Goal: Task Accomplishment & Management: Complete application form

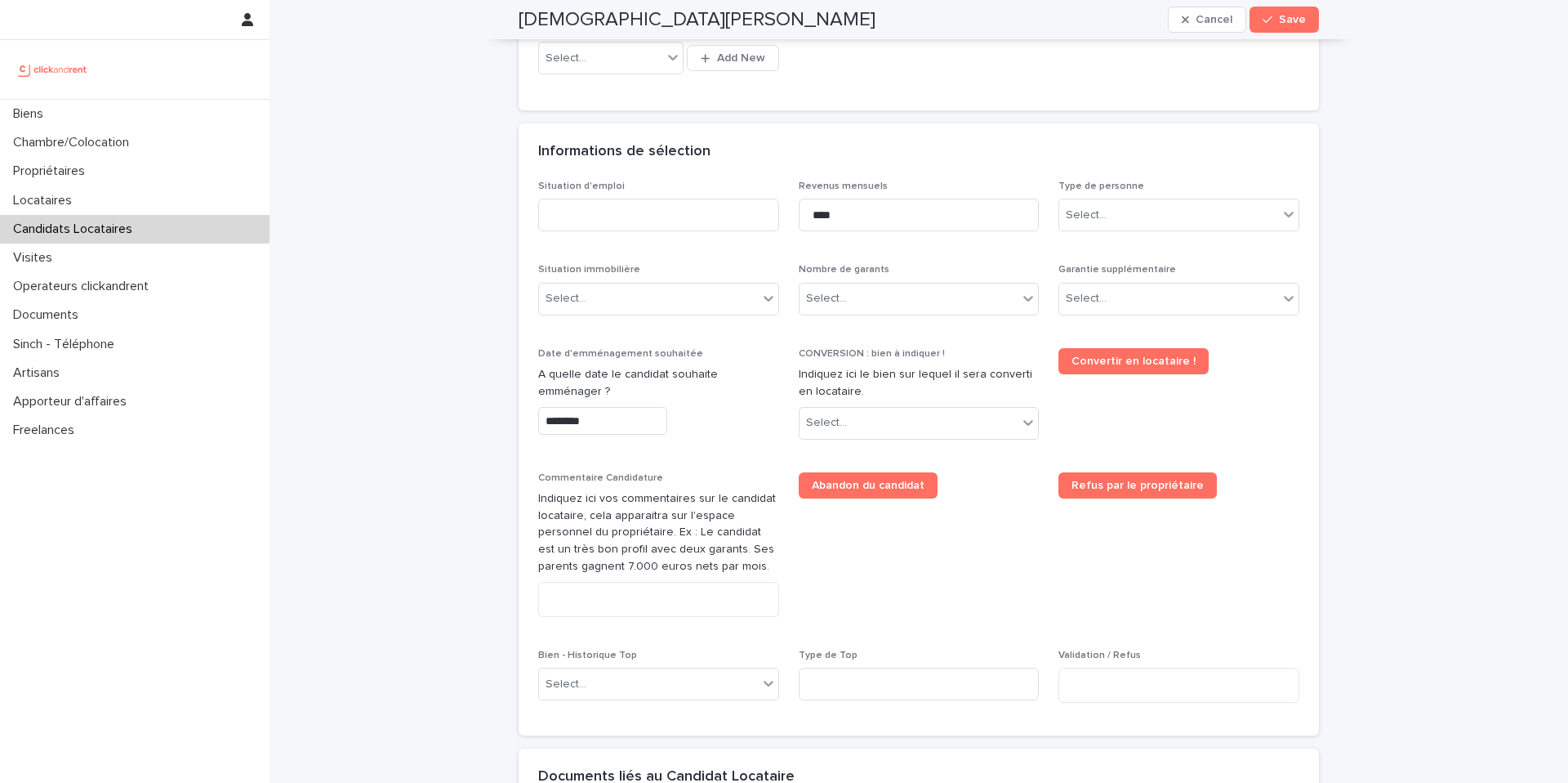
scroll to position [504, 0]
click at [725, 225] on input at bounding box center [658, 217] width 241 height 32
type input "*******"
click at [896, 220] on input "****" at bounding box center [919, 217] width 241 height 32
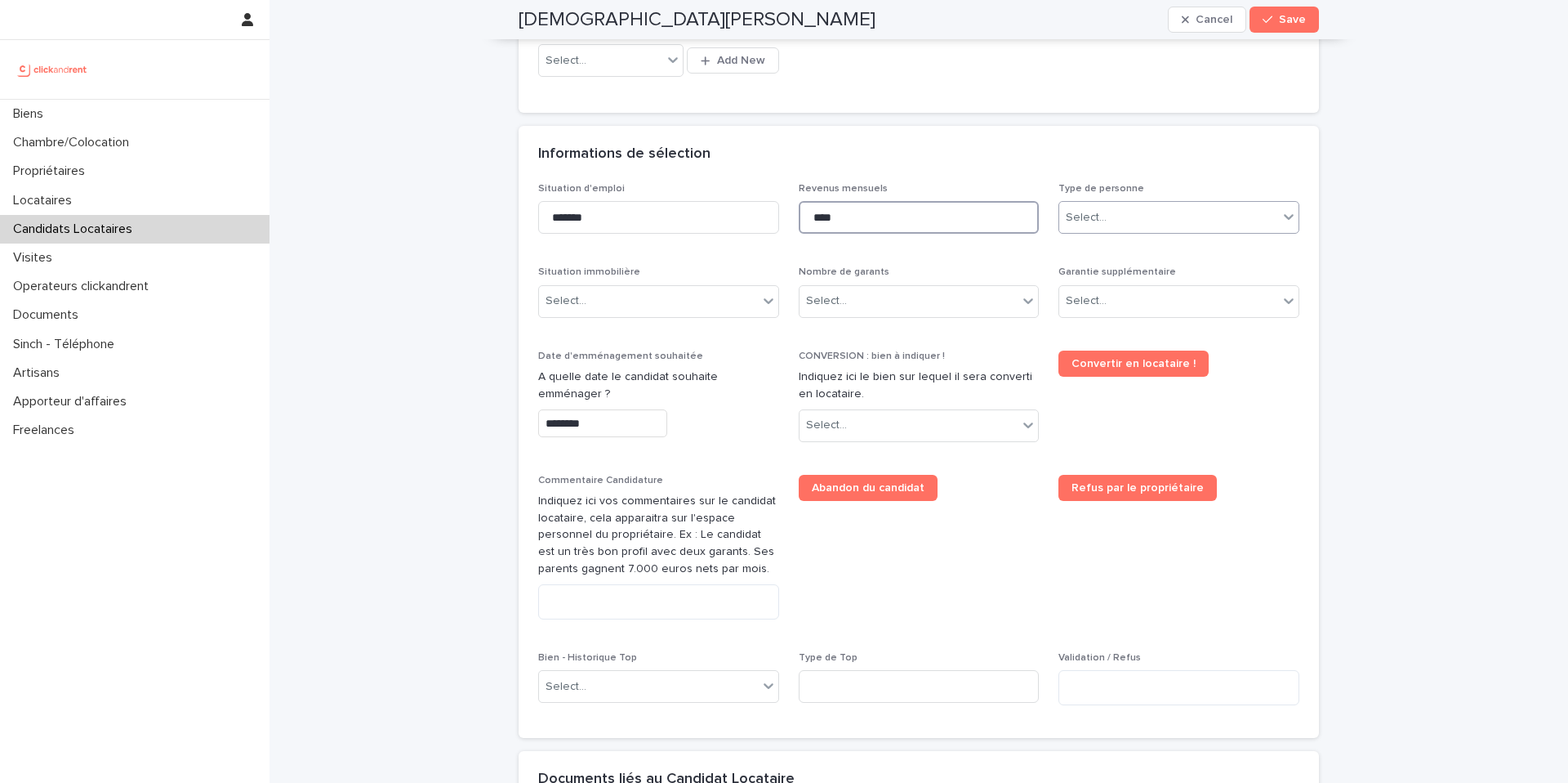
type input "****"
click at [1152, 218] on div "Select..." at bounding box center [1169, 218] width 219 height 27
click at [1132, 245] on div "Particulier" at bounding box center [1179, 248] width 240 height 29
click at [717, 292] on div "Select..." at bounding box center [648, 301] width 219 height 27
click at [680, 359] on div "Locataire" at bounding box center [659, 362] width 240 height 29
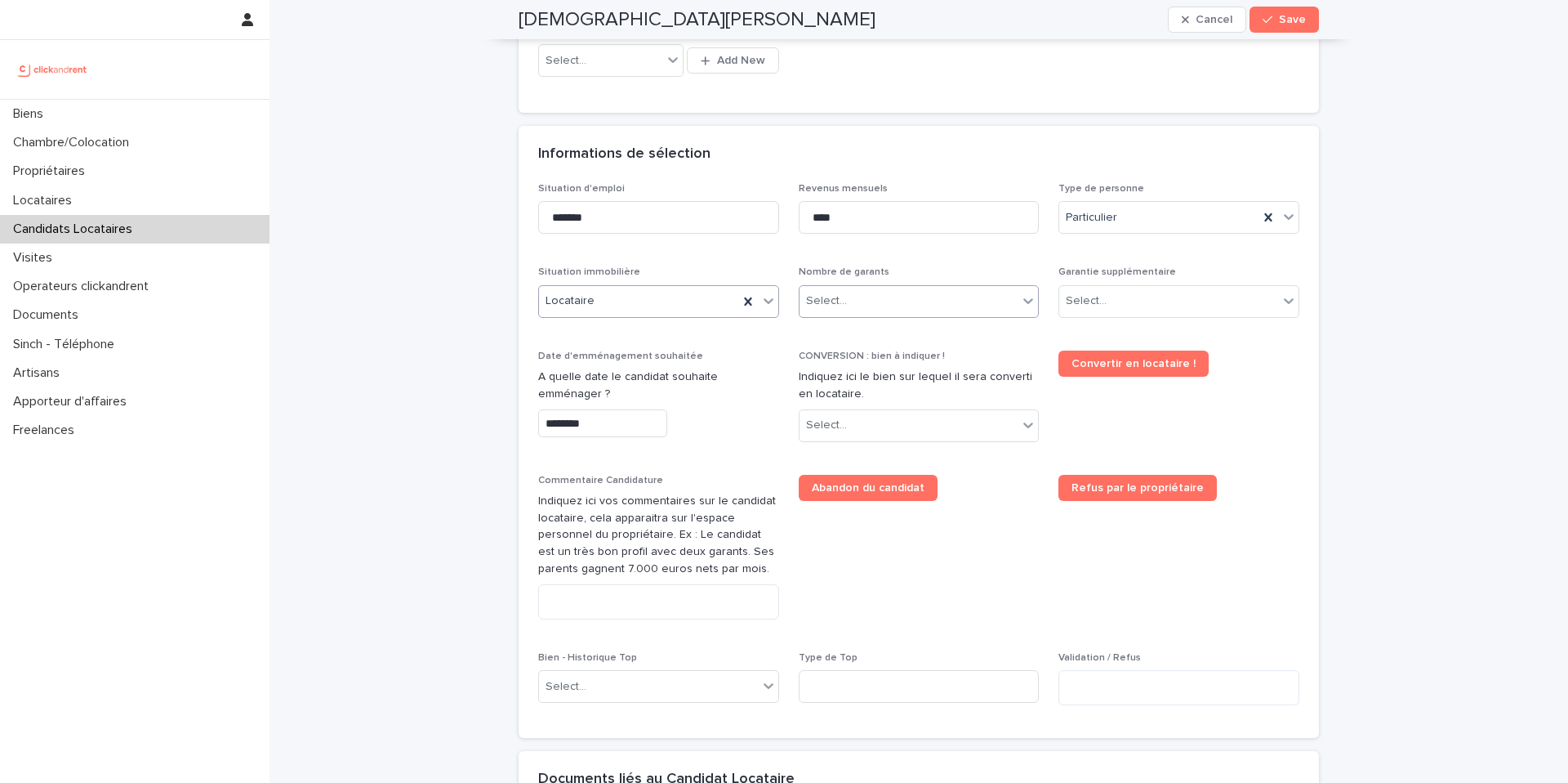
click at [920, 296] on div "Select..." at bounding box center [909, 301] width 219 height 27
click at [907, 331] on div "Pas de garant Personne Physique" at bounding box center [920, 333] width 240 height 29
click at [1128, 311] on div "Select..." at bounding box center [1169, 301] width 219 height 27
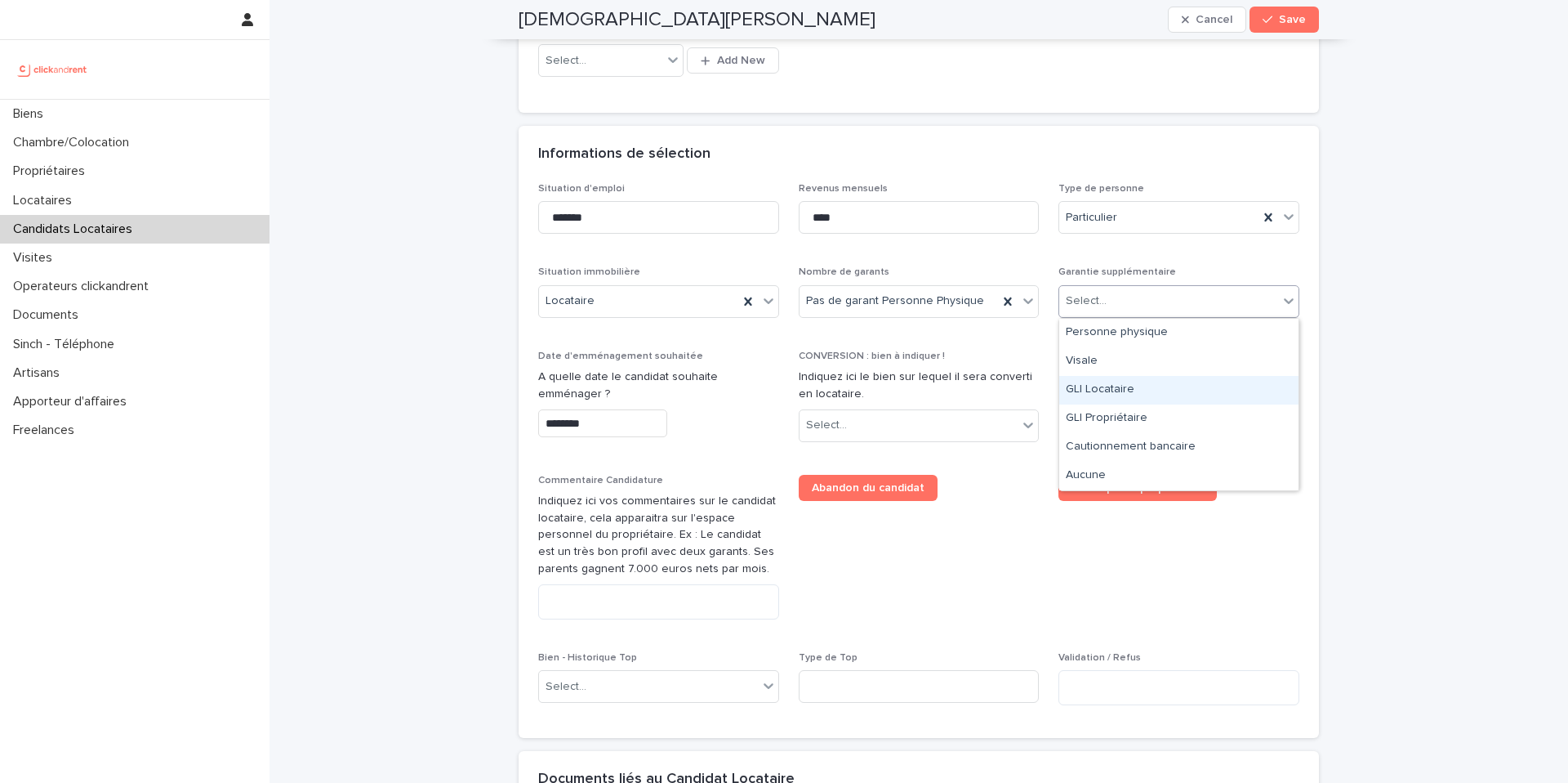
click at [1147, 397] on div "GLI Locataire" at bounding box center [1179, 390] width 240 height 29
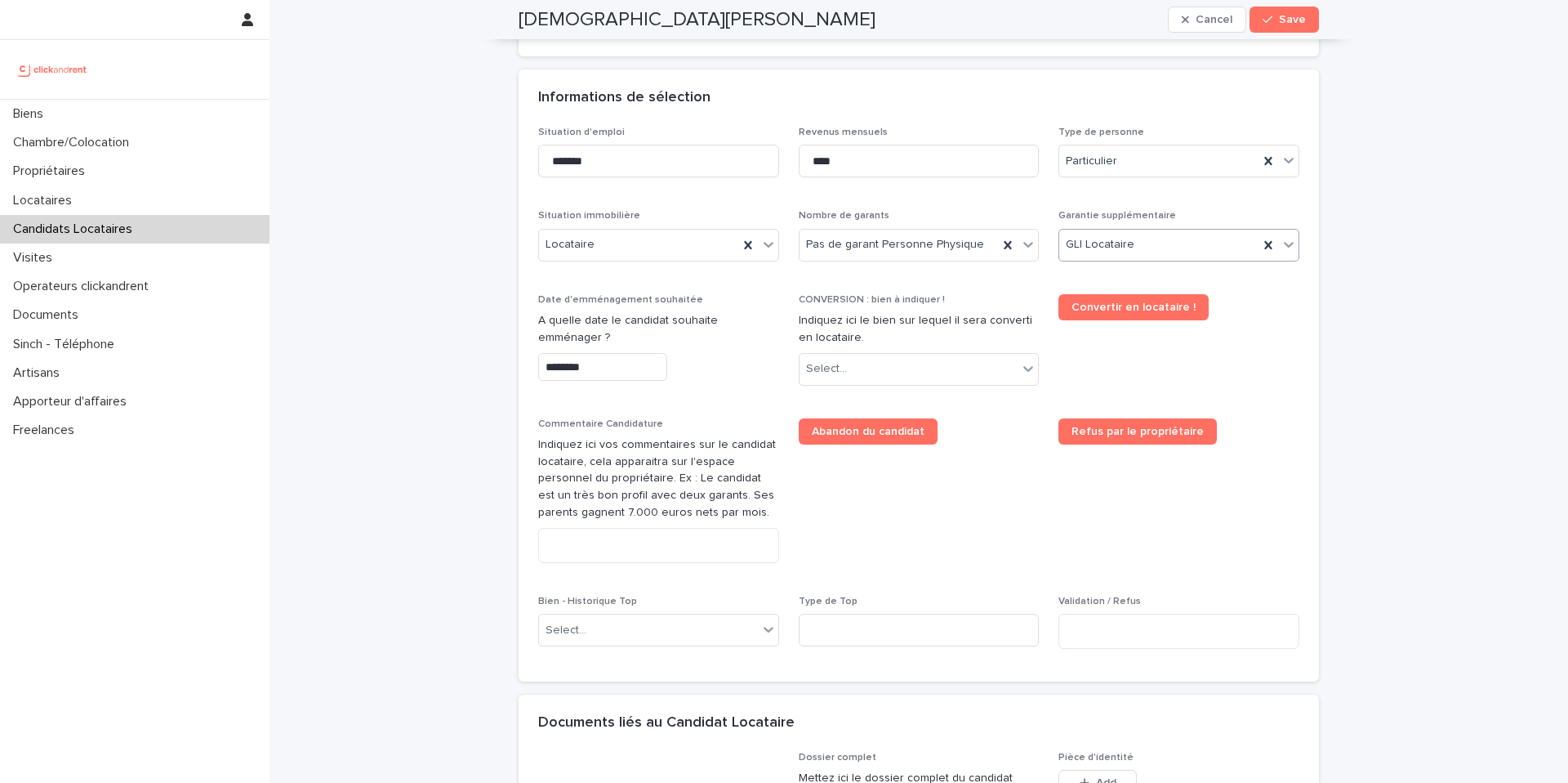
scroll to position [562, 0]
click at [643, 379] on input "********" at bounding box center [603, 365] width 129 height 29
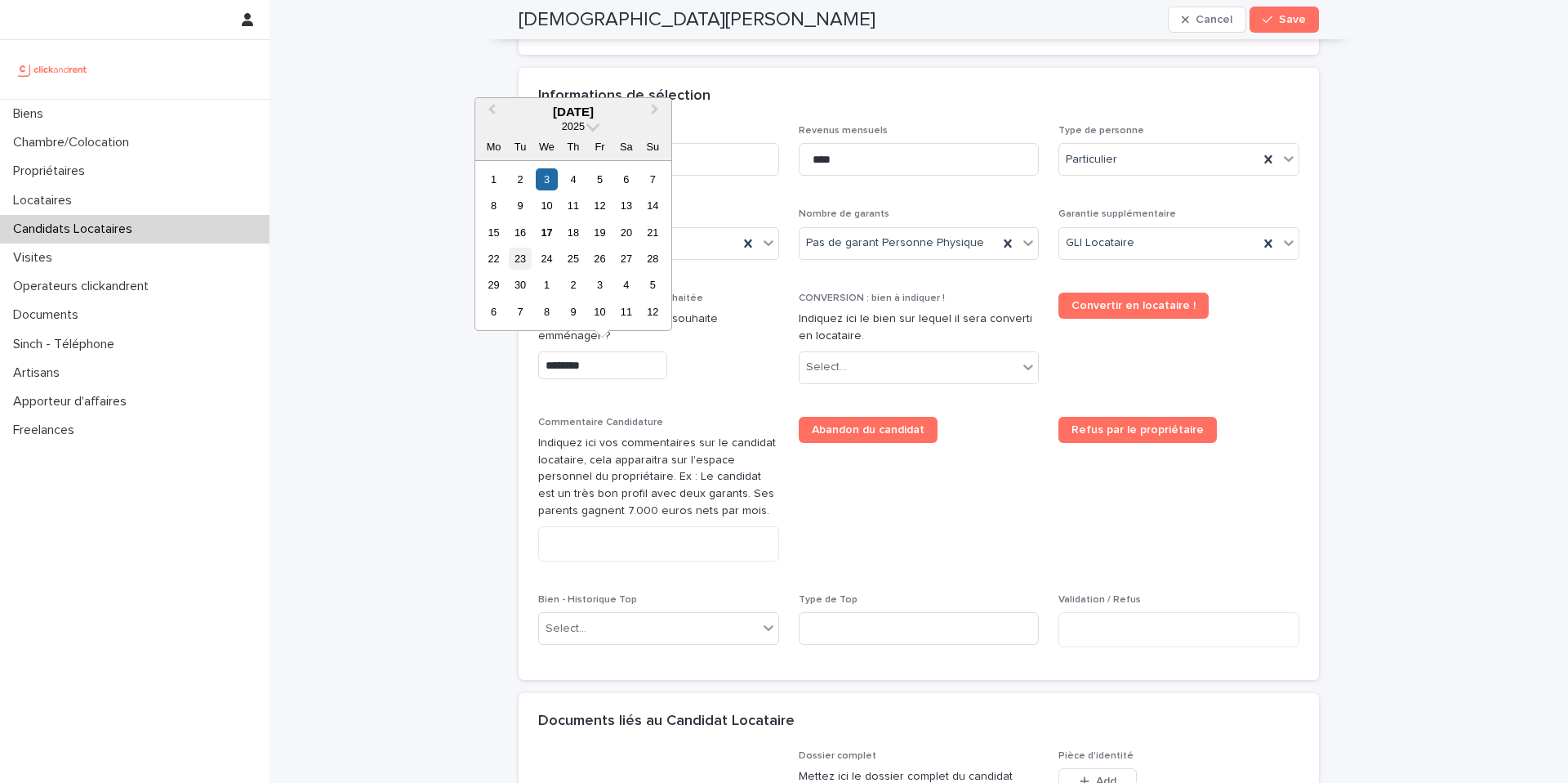
click at [515, 262] on div "23" at bounding box center [519, 258] width 22 height 22
type input "*********"
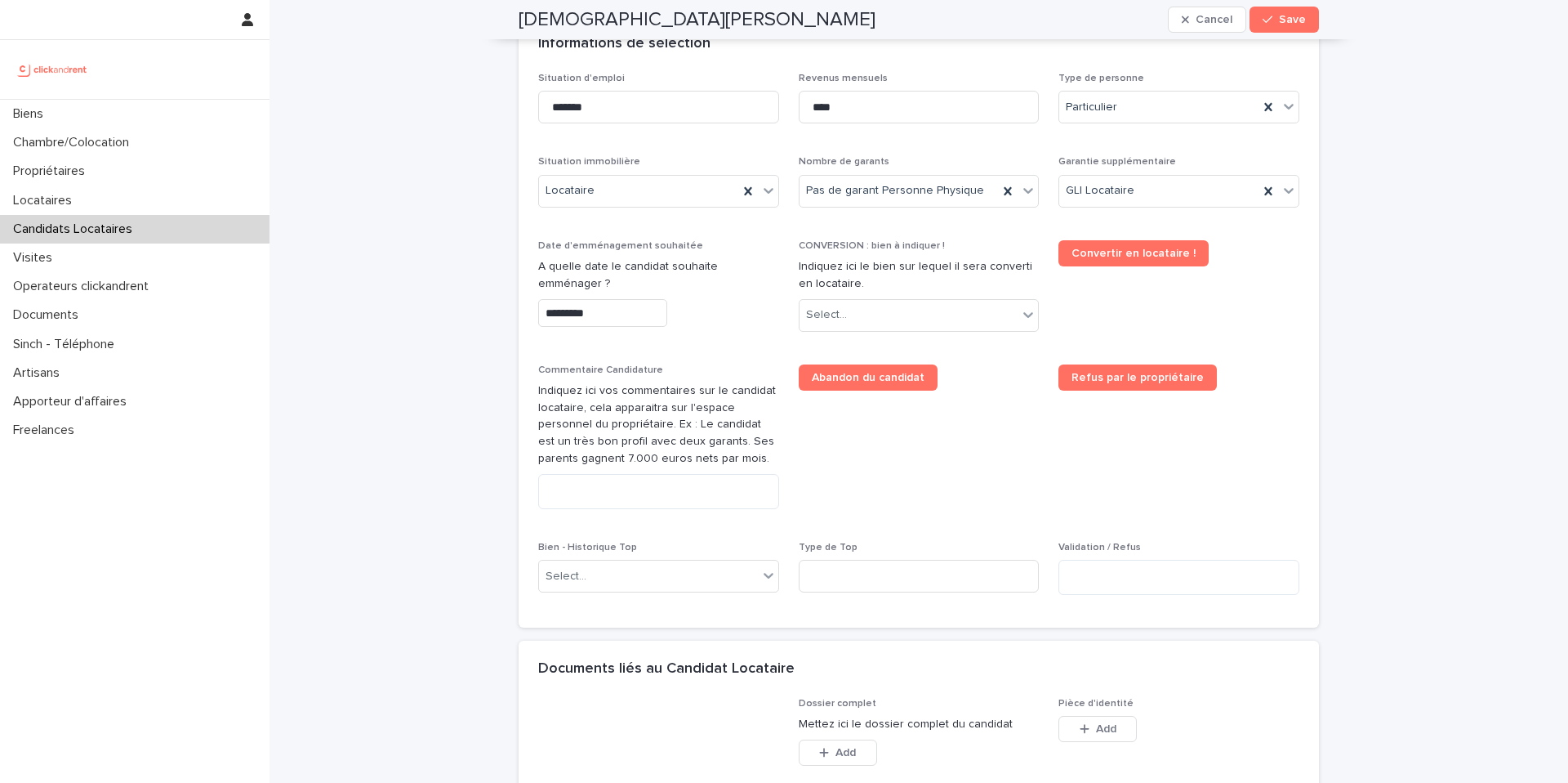
scroll to position [618, 0]
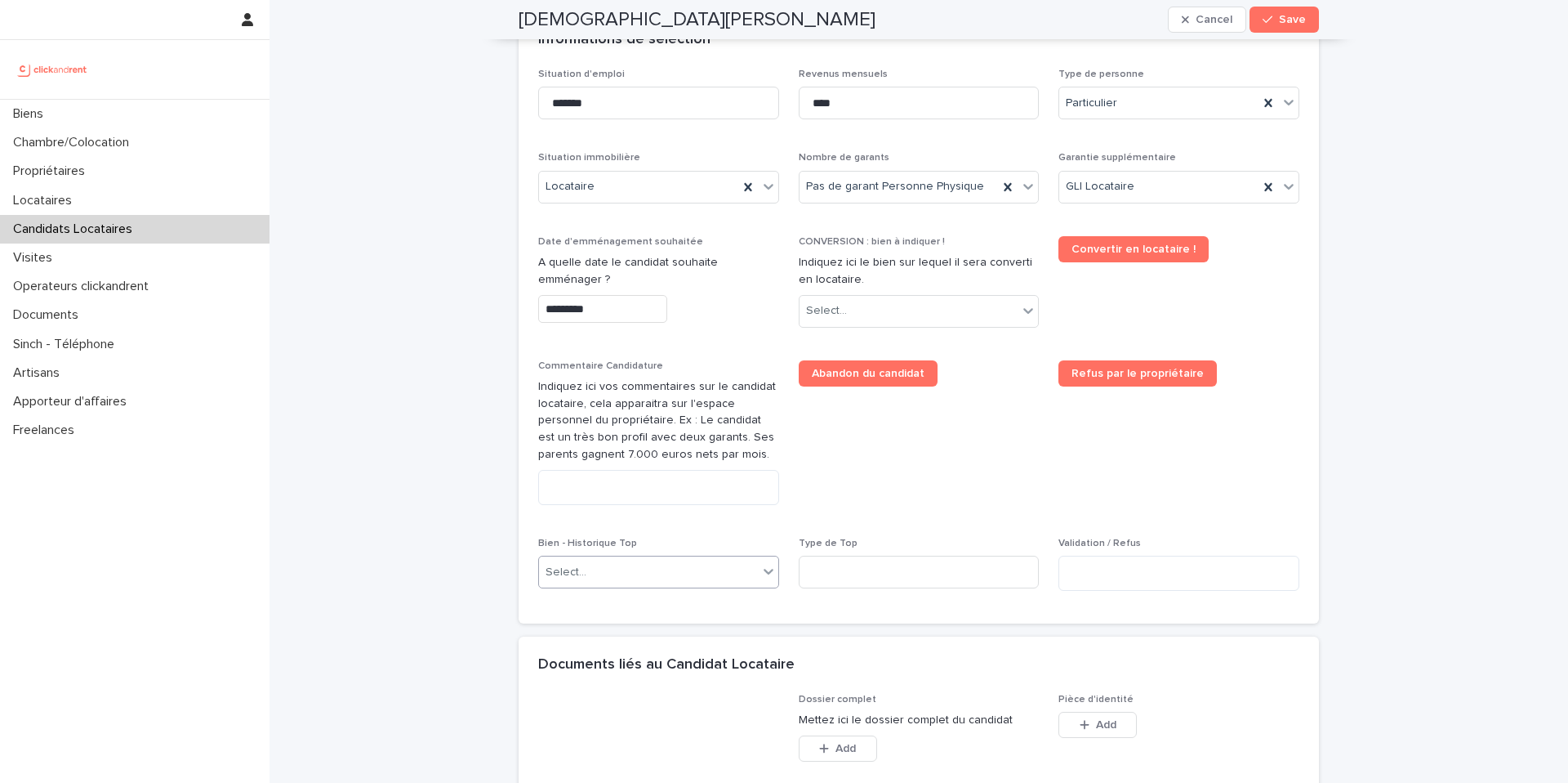
click at [581, 578] on div "Select..." at bounding box center [566, 573] width 41 height 17
click at [624, 559] on div "Select..." at bounding box center [648, 572] width 219 height 27
type input "*****"
click at [637, 601] on div "A1990 - [STREET_ADDRESS]" at bounding box center [659, 603] width 240 height 29
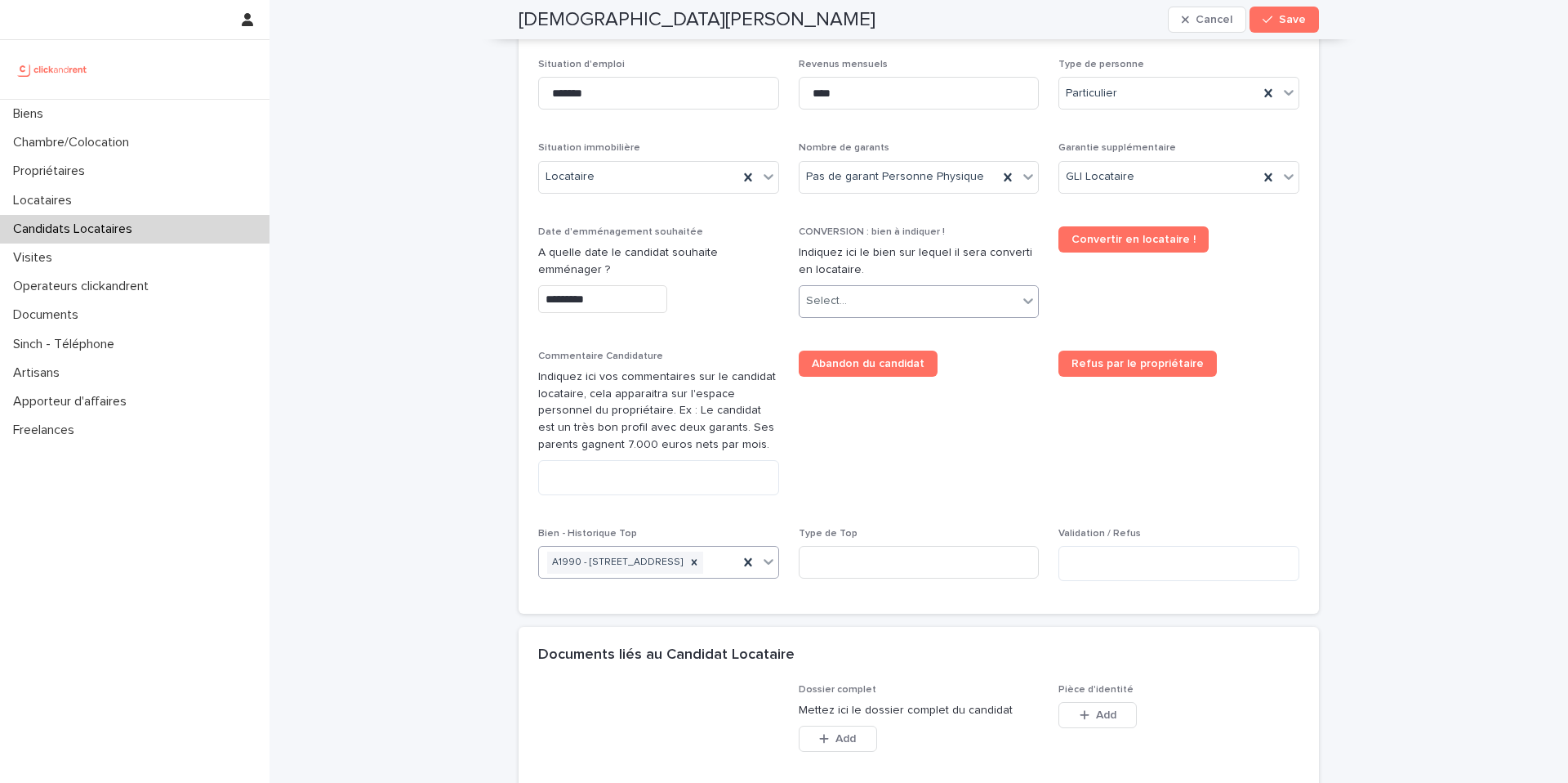
click at [882, 292] on div "Select..." at bounding box center [909, 301] width 219 height 27
type input "*****"
click at [897, 332] on div "A1990 - [STREET_ADDRESS]" at bounding box center [920, 333] width 240 height 29
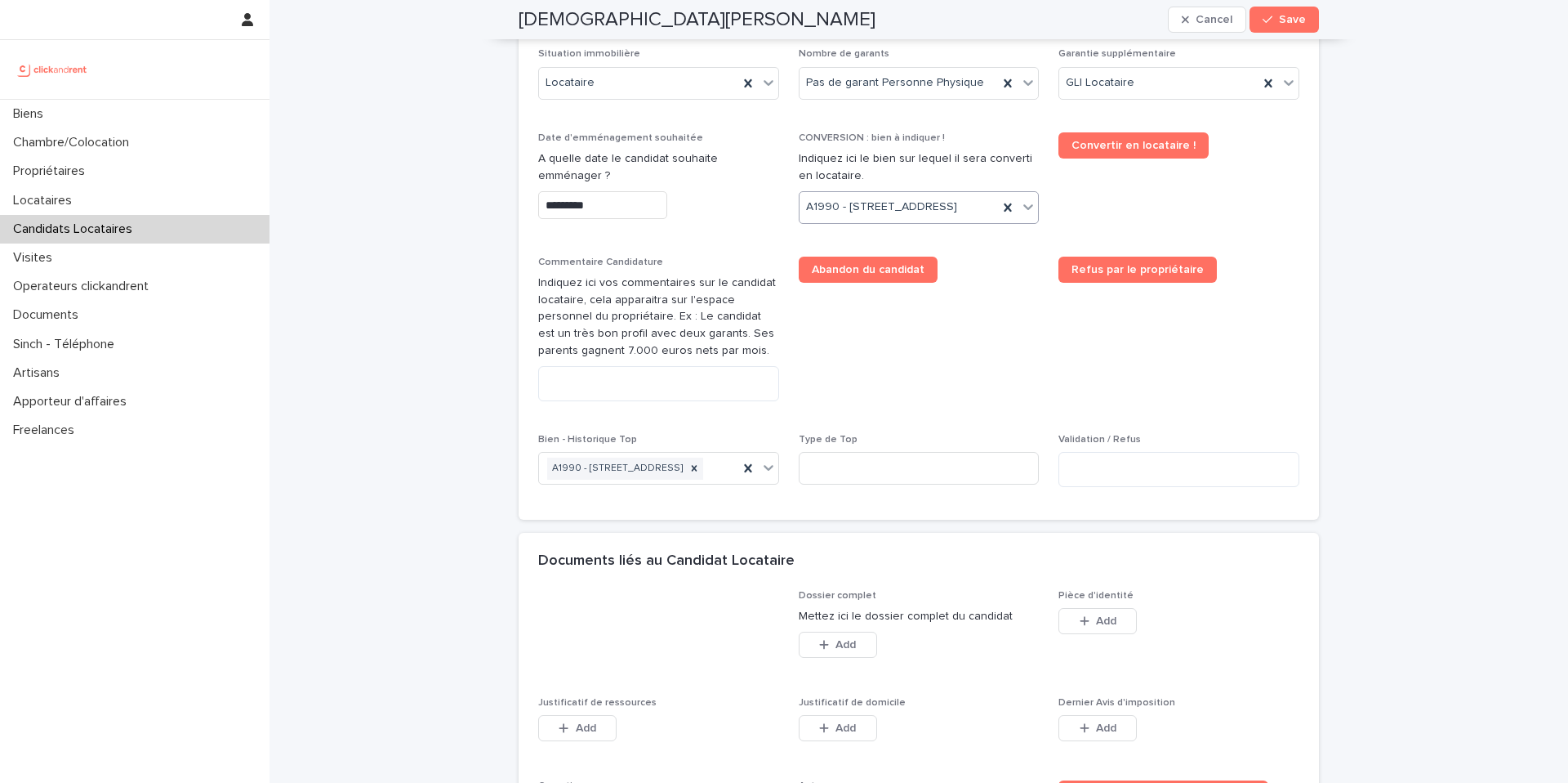
scroll to position [732, 0]
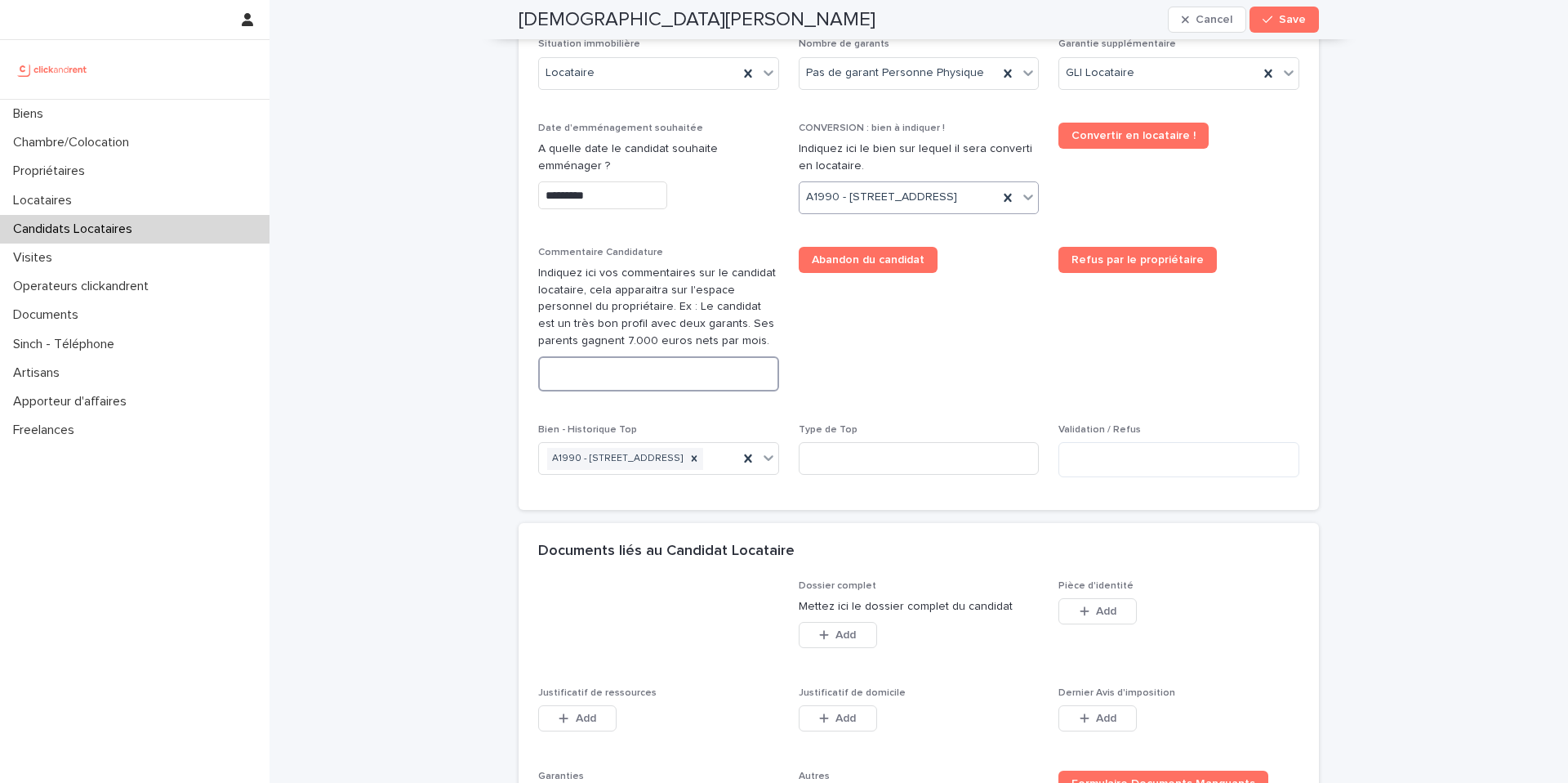
click at [701, 391] on textarea at bounding box center [658, 373] width 241 height 35
click at [683, 391] on textarea at bounding box center [658, 373] width 241 height 35
paste textarea "**********"
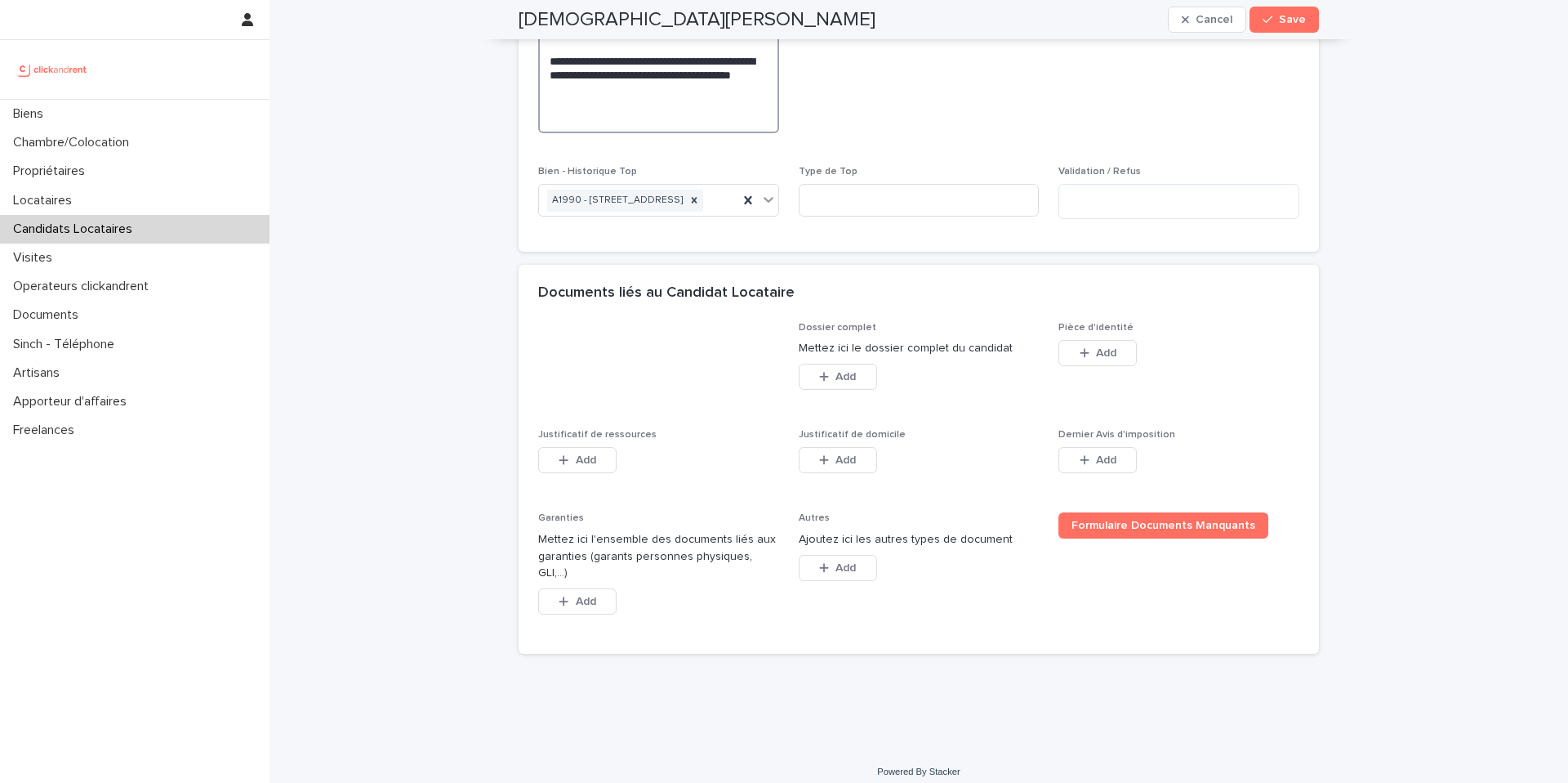
scroll to position [1187, 0]
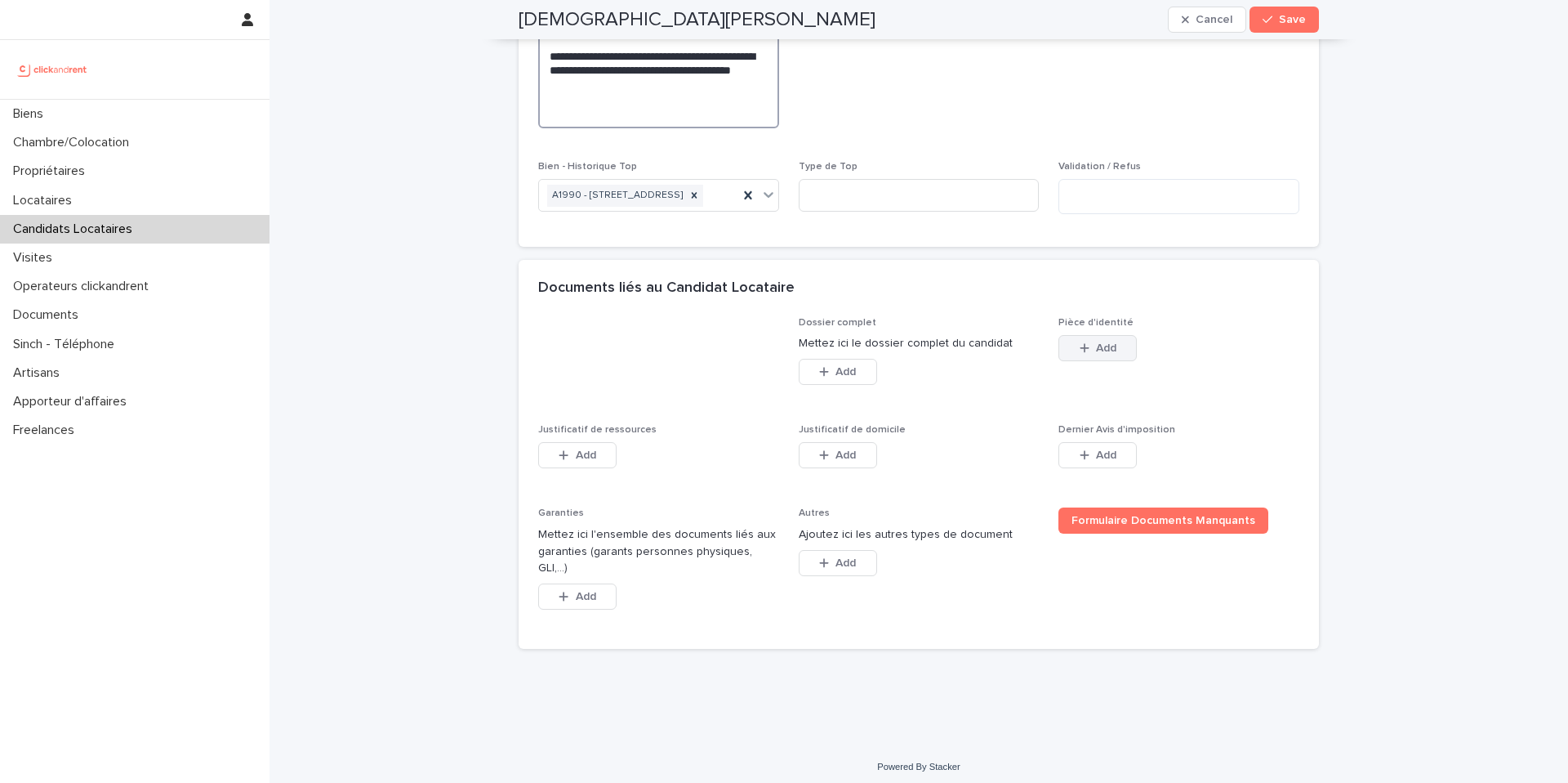
type textarea "**********"
click at [1085, 354] on icon "button" at bounding box center [1084, 348] width 10 height 11
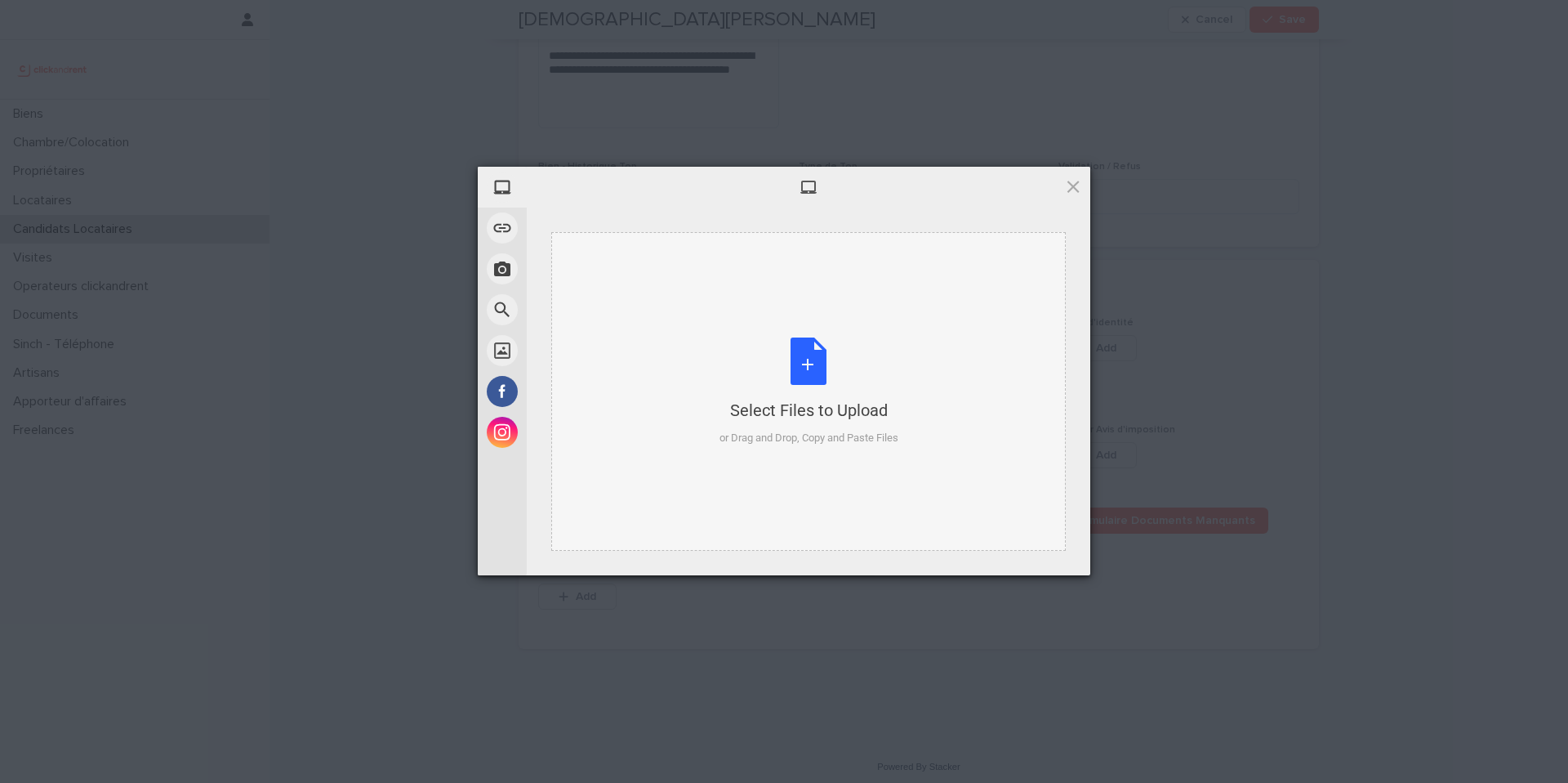
click at [784, 346] on div "Select Files to Upload or Drag and Drop, Copy and Paste Files" at bounding box center [809, 392] width 179 height 108
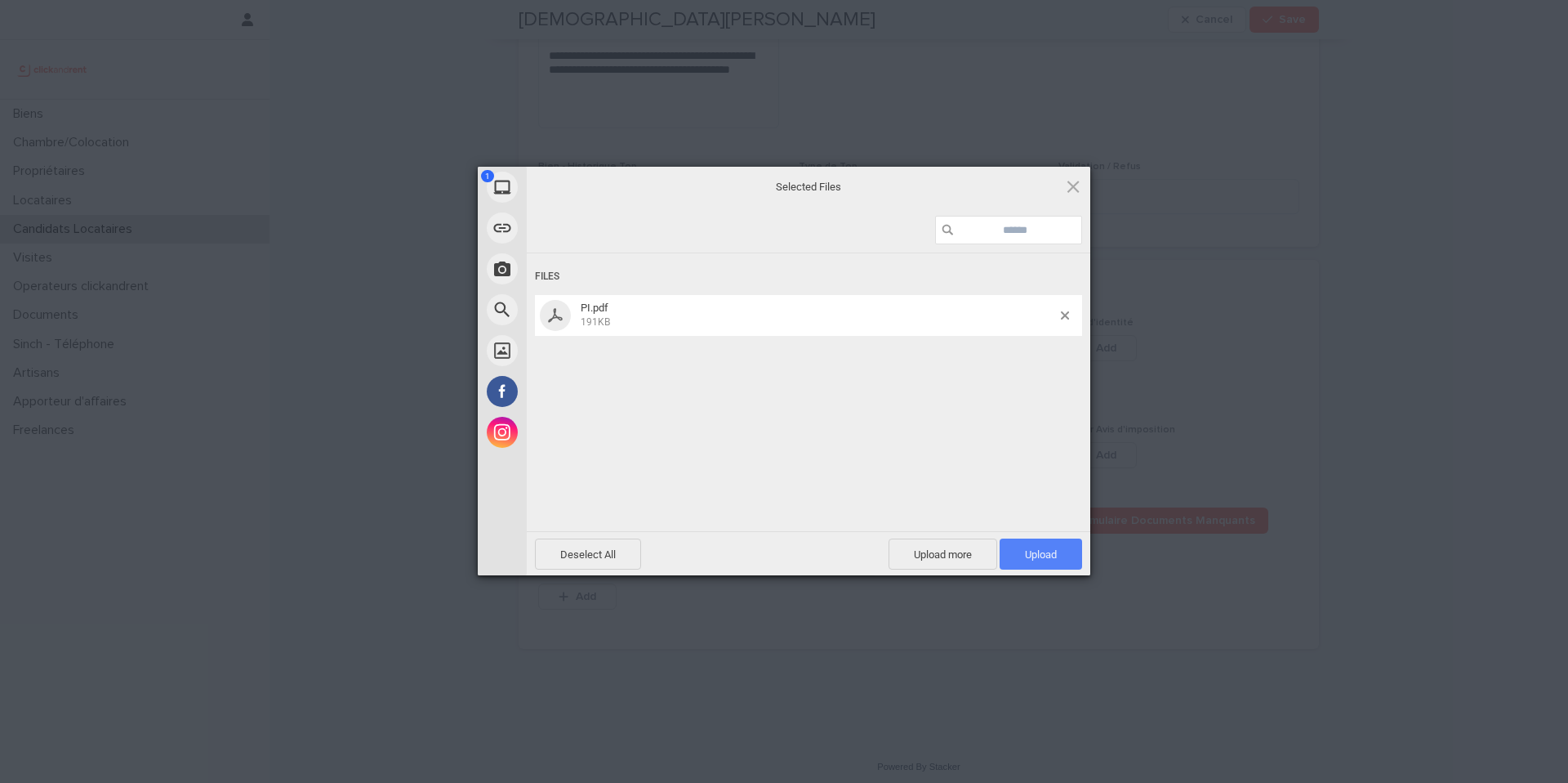
click at [1034, 556] on span "Upload 1" at bounding box center [1040, 554] width 31 height 12
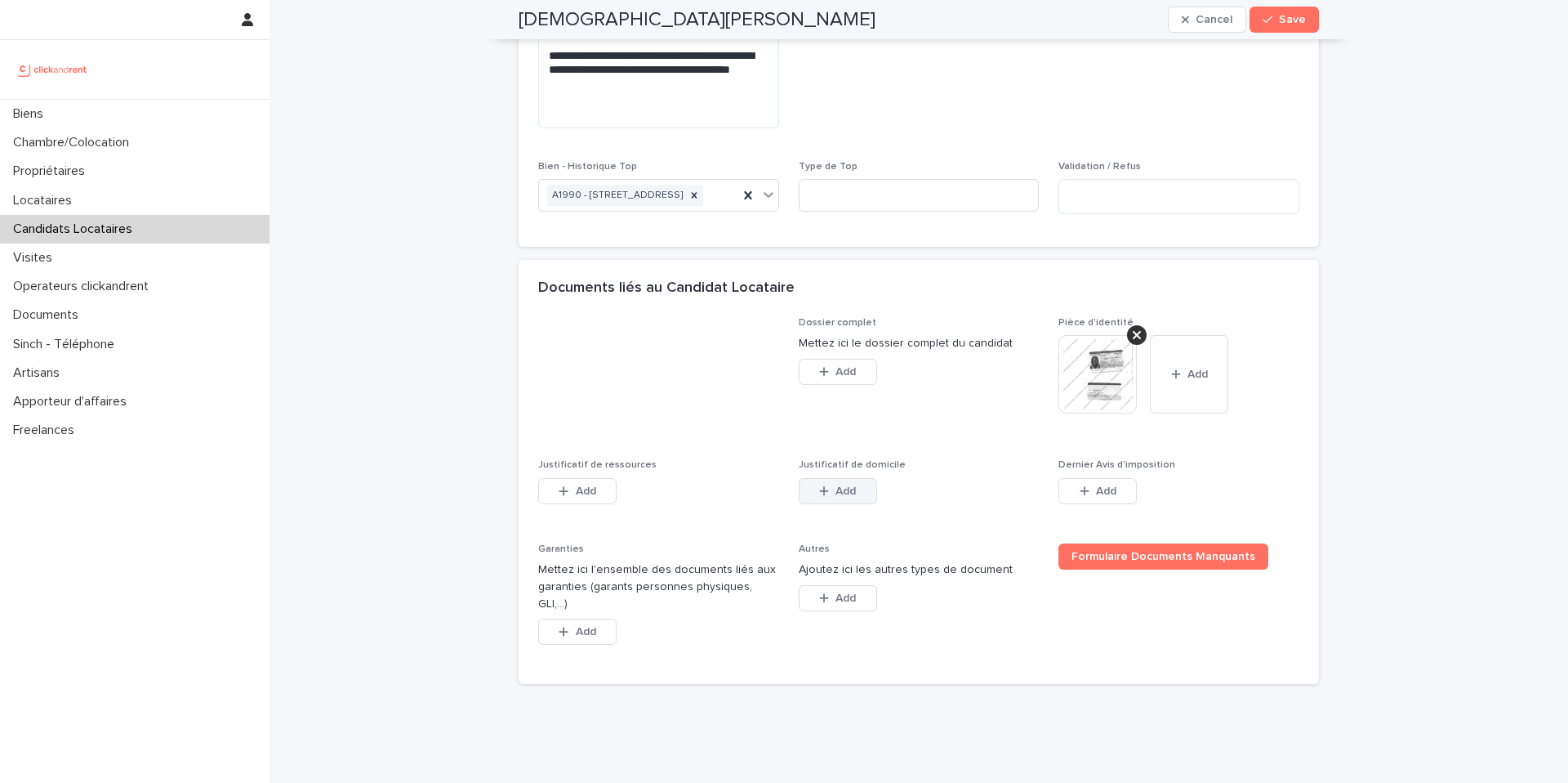
click at [855, 497] on span "Add" at bounding box center [845, 491] width 20 height 11
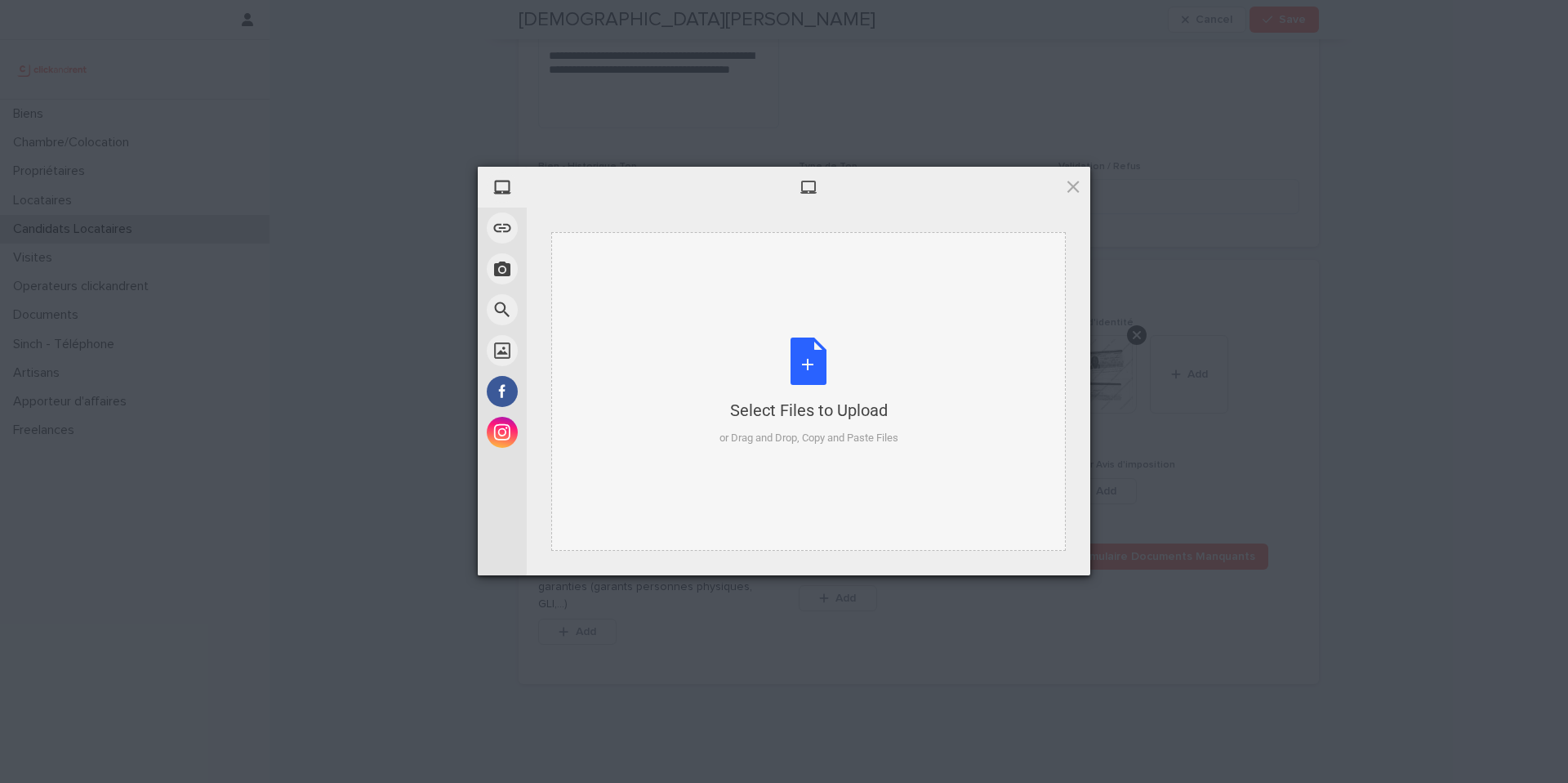
click at [806, 369] on div "Select Files to Upload or Drag and Drop, Copy and Paste Files" at bounding box center [809, 392] width 179 height 108
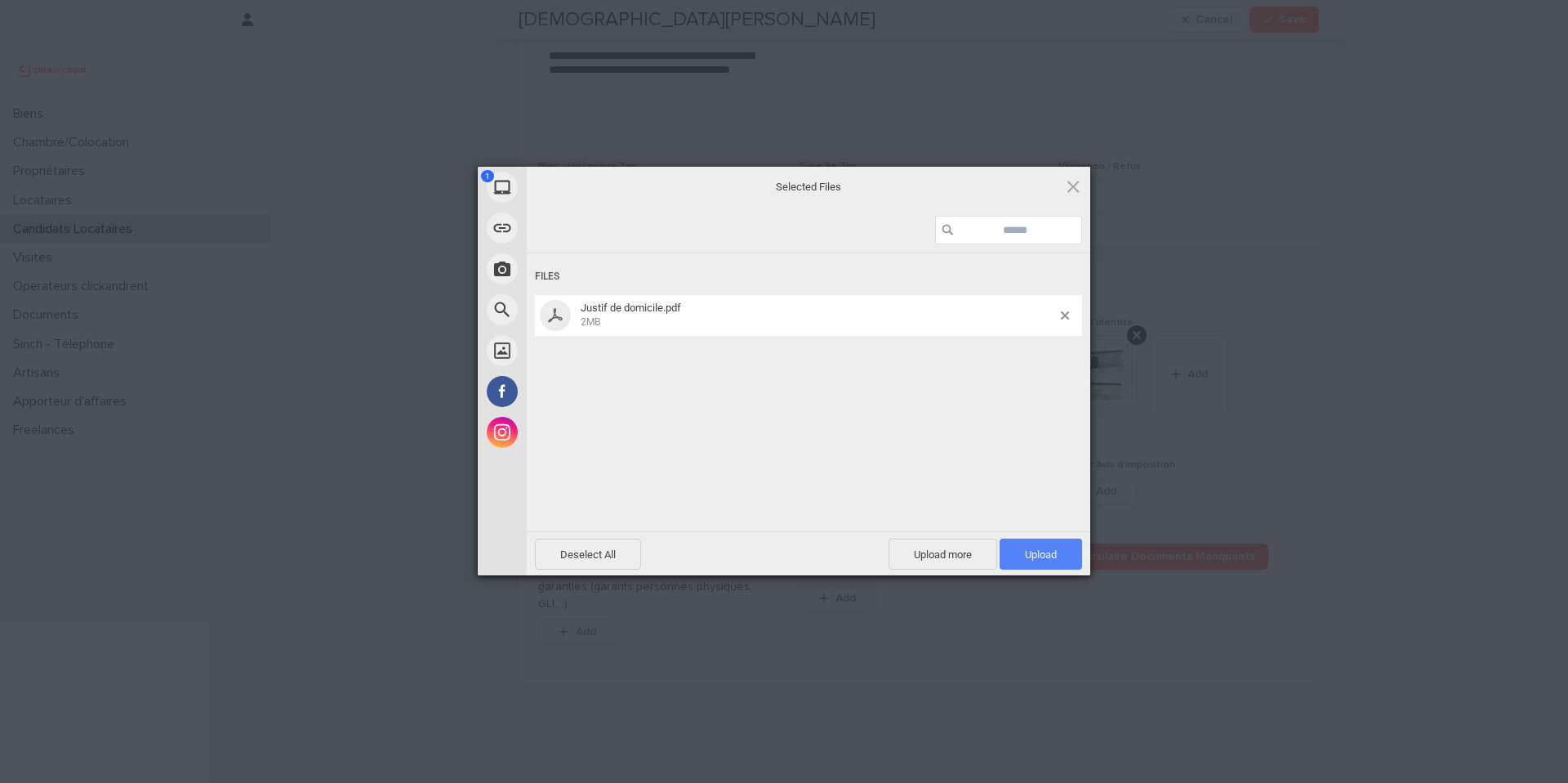
click at [1039, 553] on span "Upload 1" at bounding box center [1040, 554] width 31 height 12
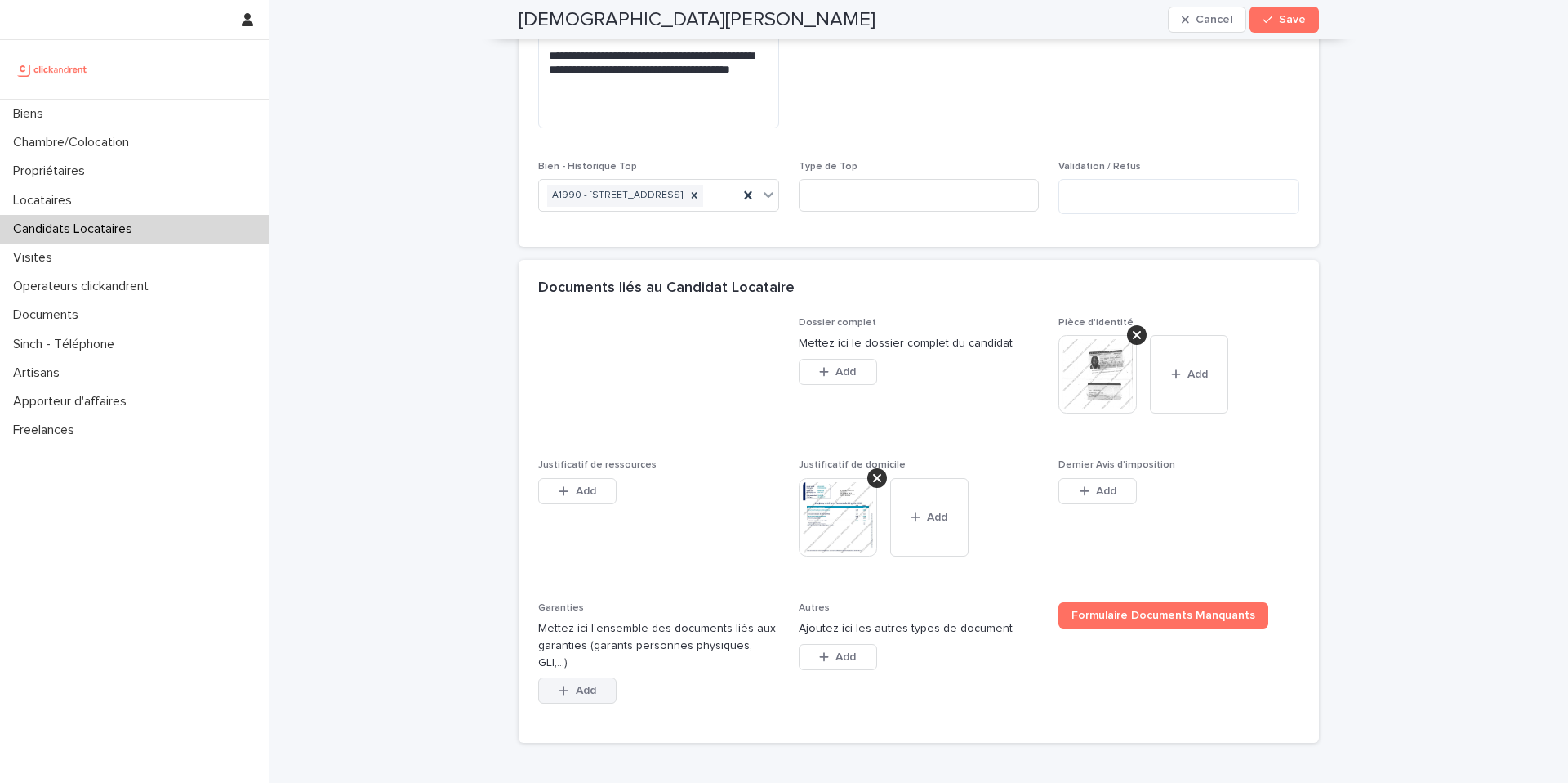
click at [587, 696] on span "Add" at bounding box center [585, 691] width 20 height 11
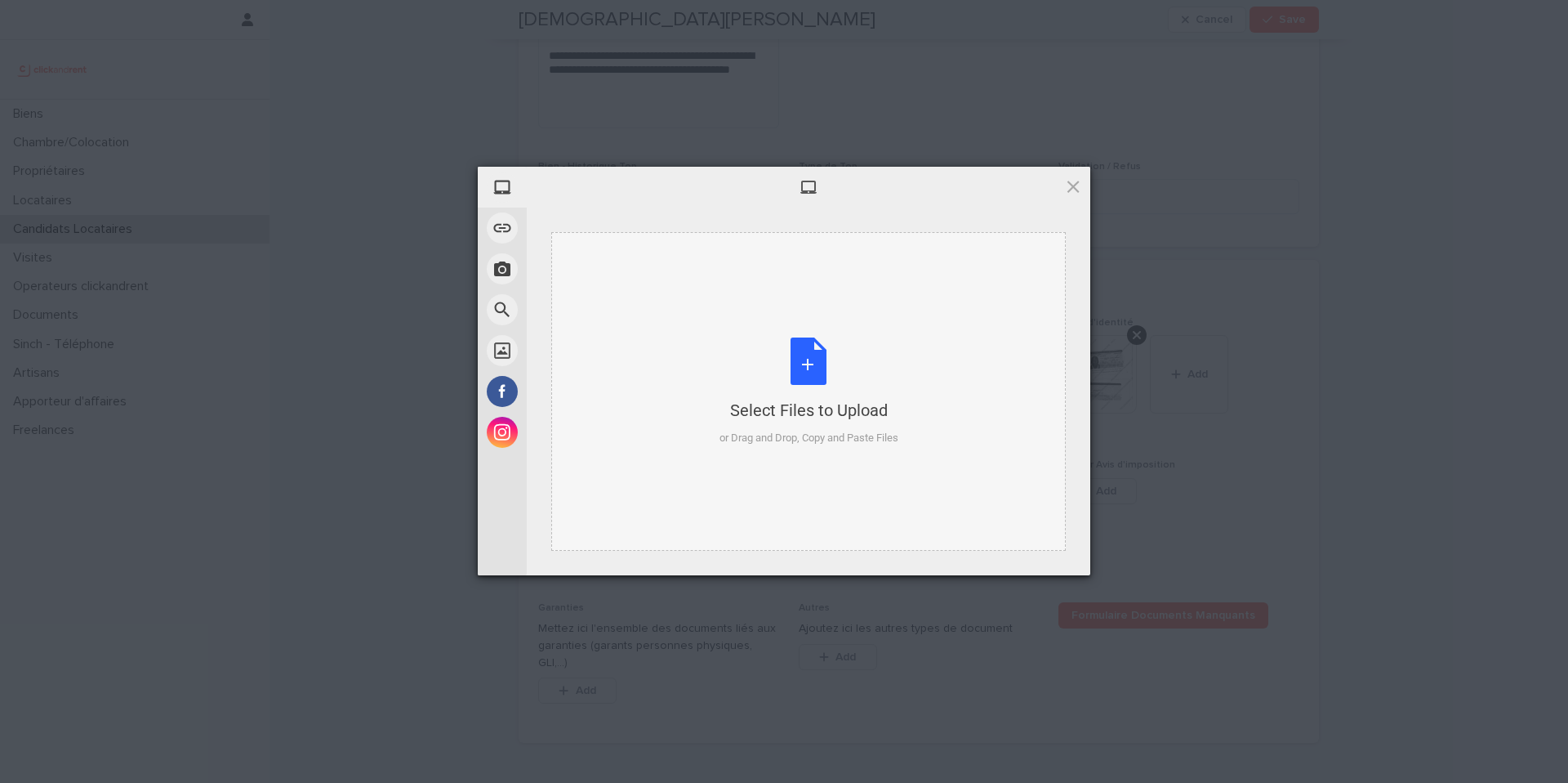
click at [810, 362] on div "Select Files to Upload or Drag and Drop, Copy and Paste Files" at bounding box center [809, 392] width 179 height 108
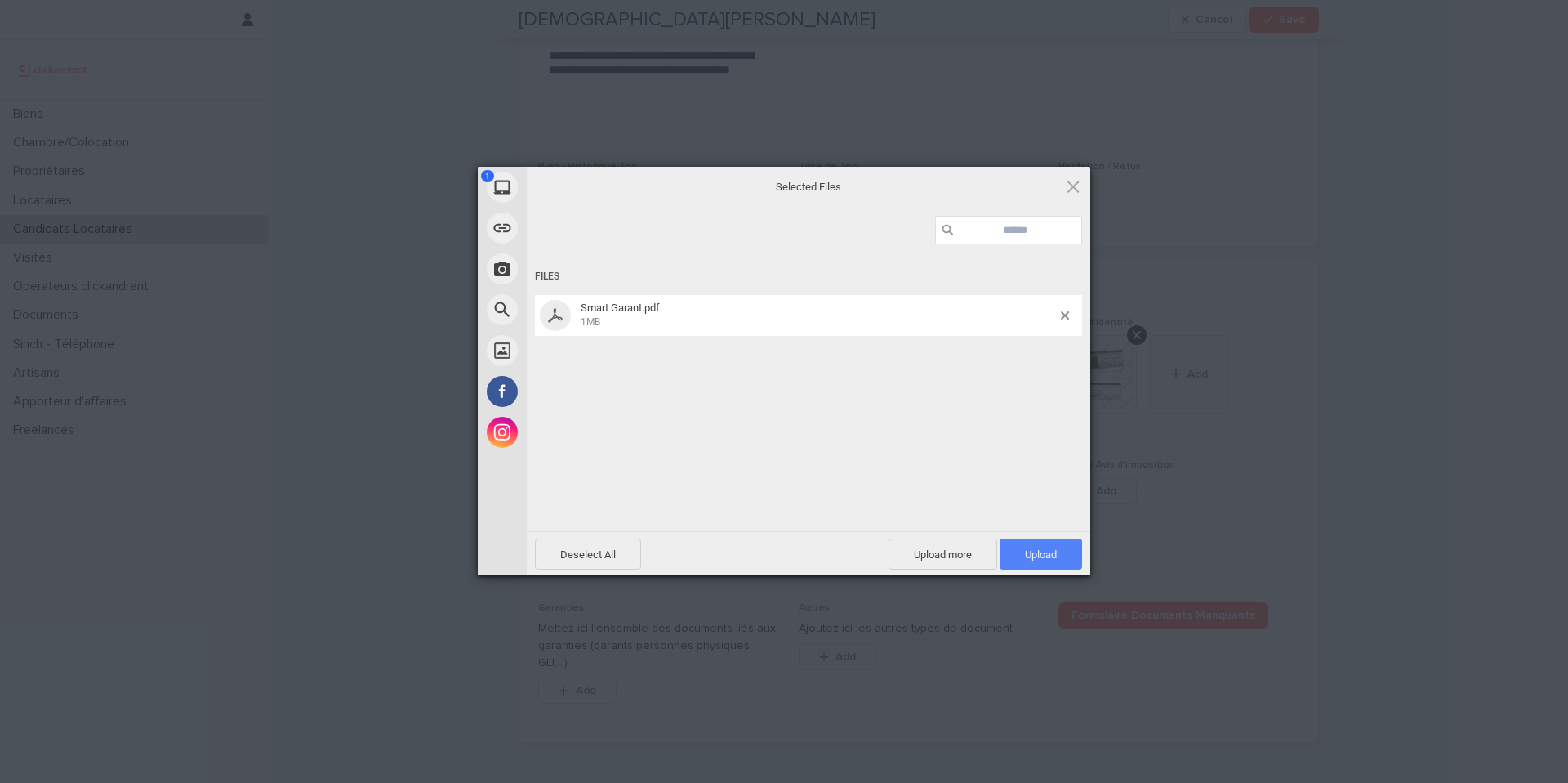
click at [1054, 551] on span "Upload 1" at bounding box center [1040, 554] width 31 height 12
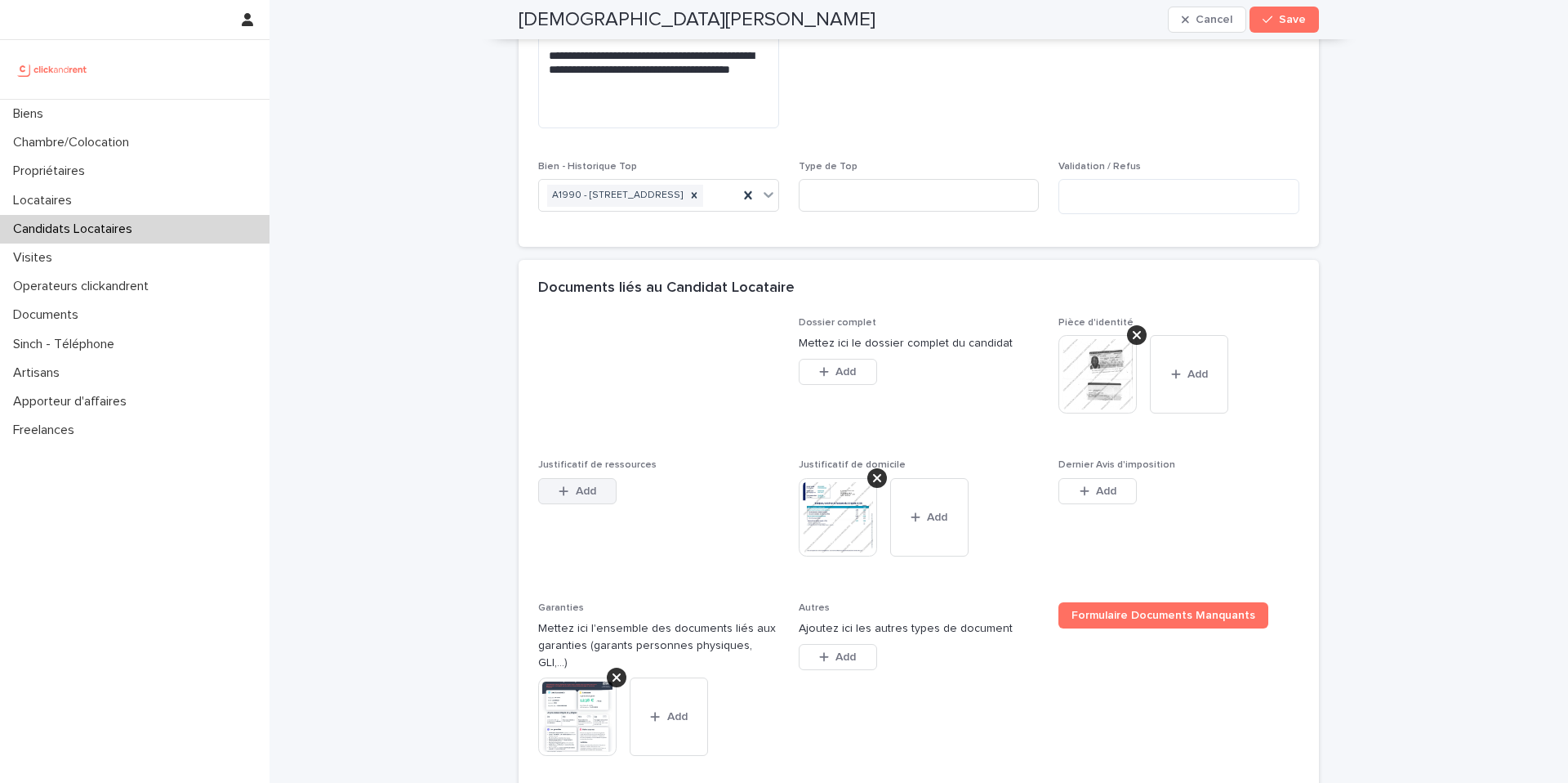
click at [596, 504] on button "Add" at bounding box center [577, 490] width 78 height 26
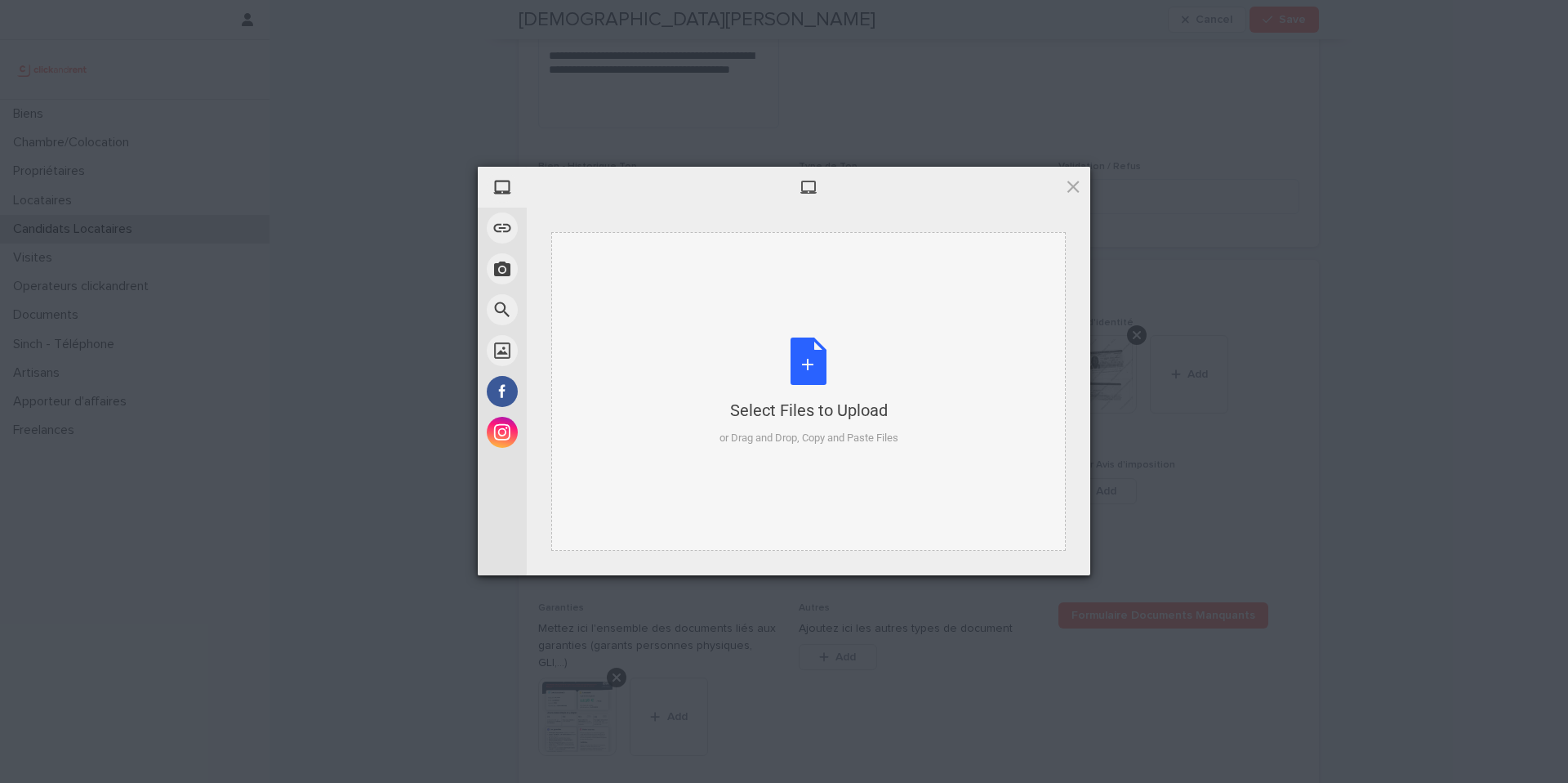
click at [795, 358] on div "Select Files to Upload or Drag and Drop, Copy and Paste Files" at bounding box center [809, 392] width 179 height 108
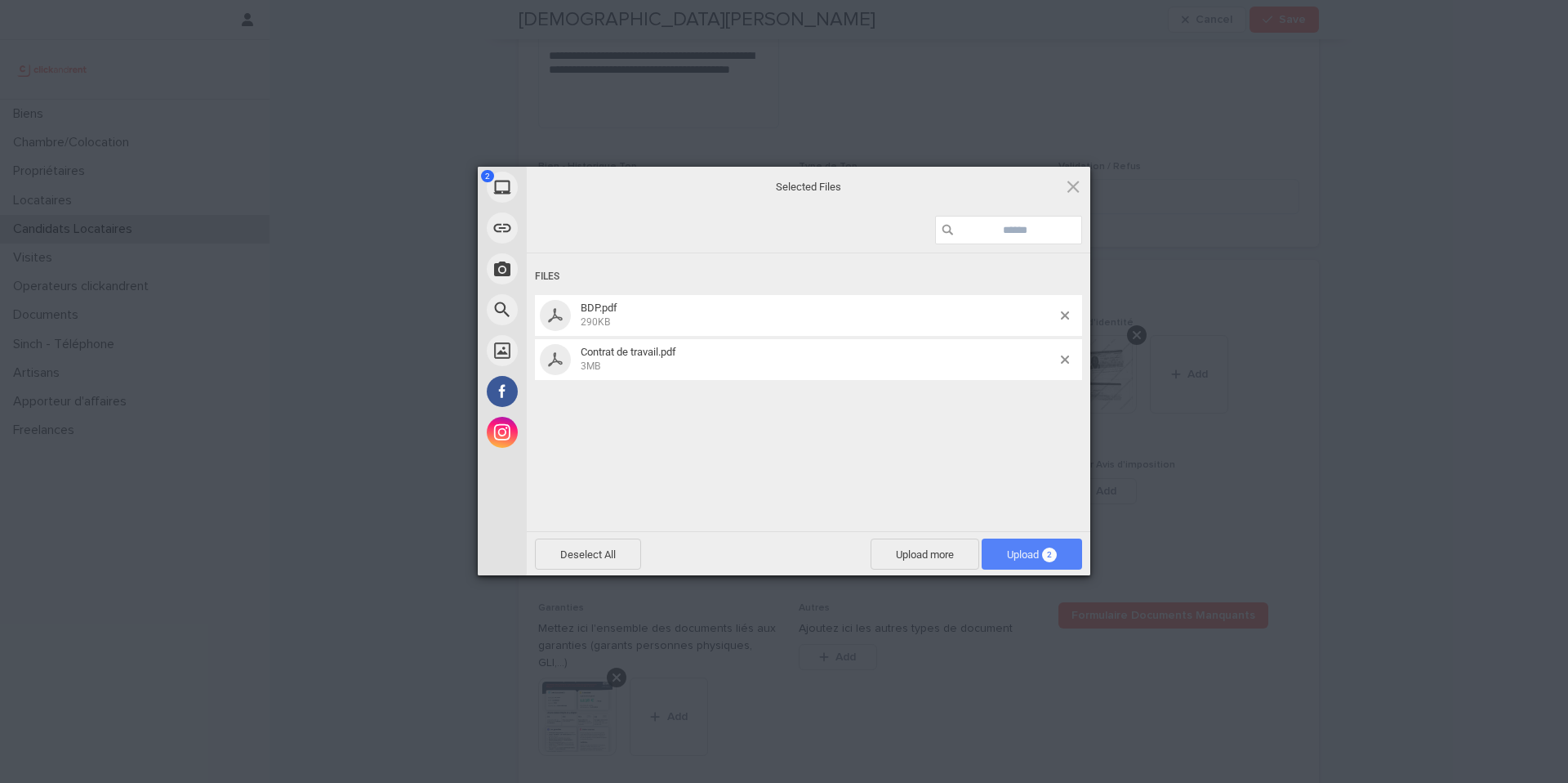
click at [1018, 551] on span "Upload 2" at bounding box center [1032, 554] width 49 height 12
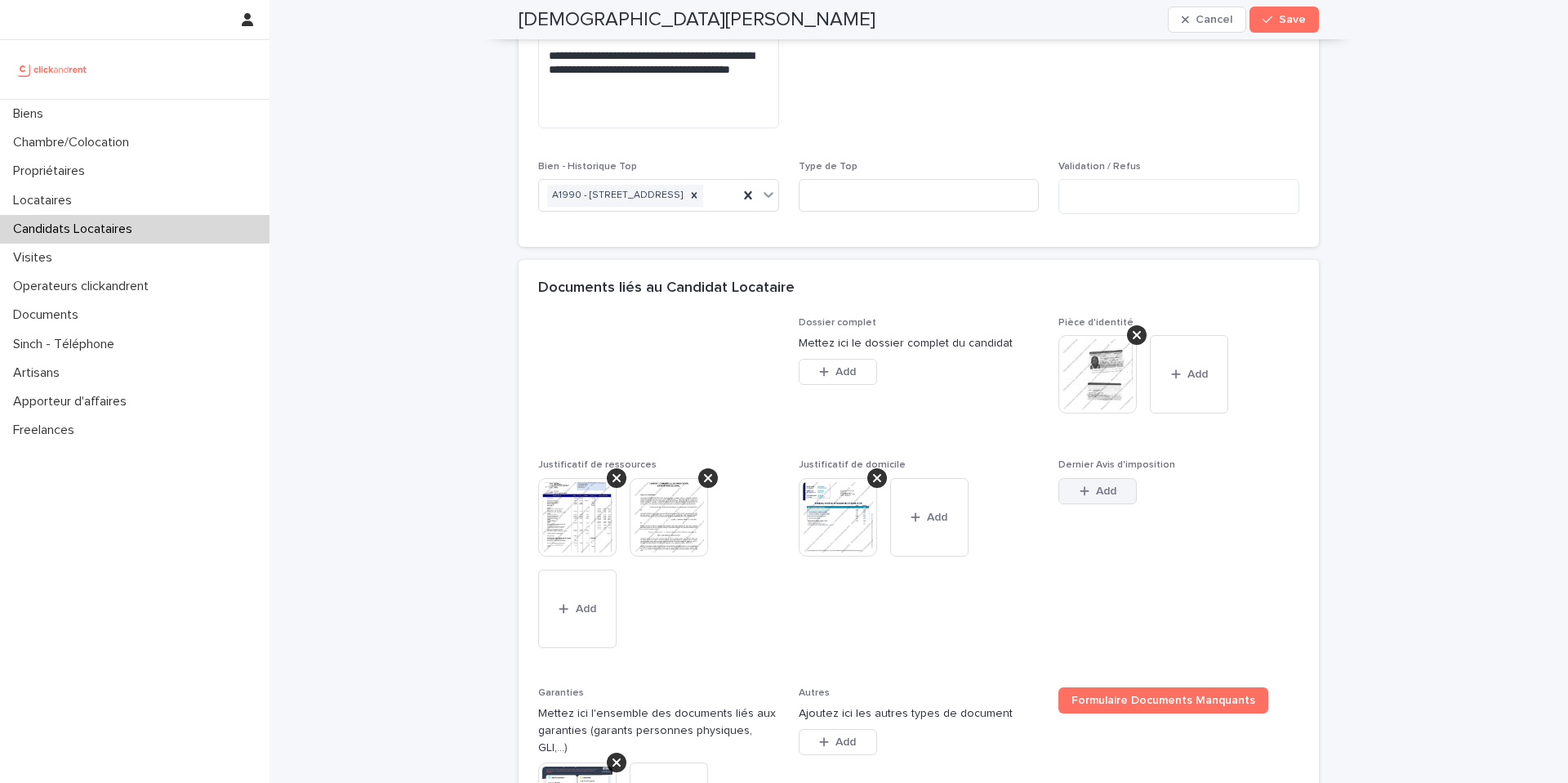
click at [1119, 504] on button "Add" at bounding box center [1097, 490] width 78 height 26
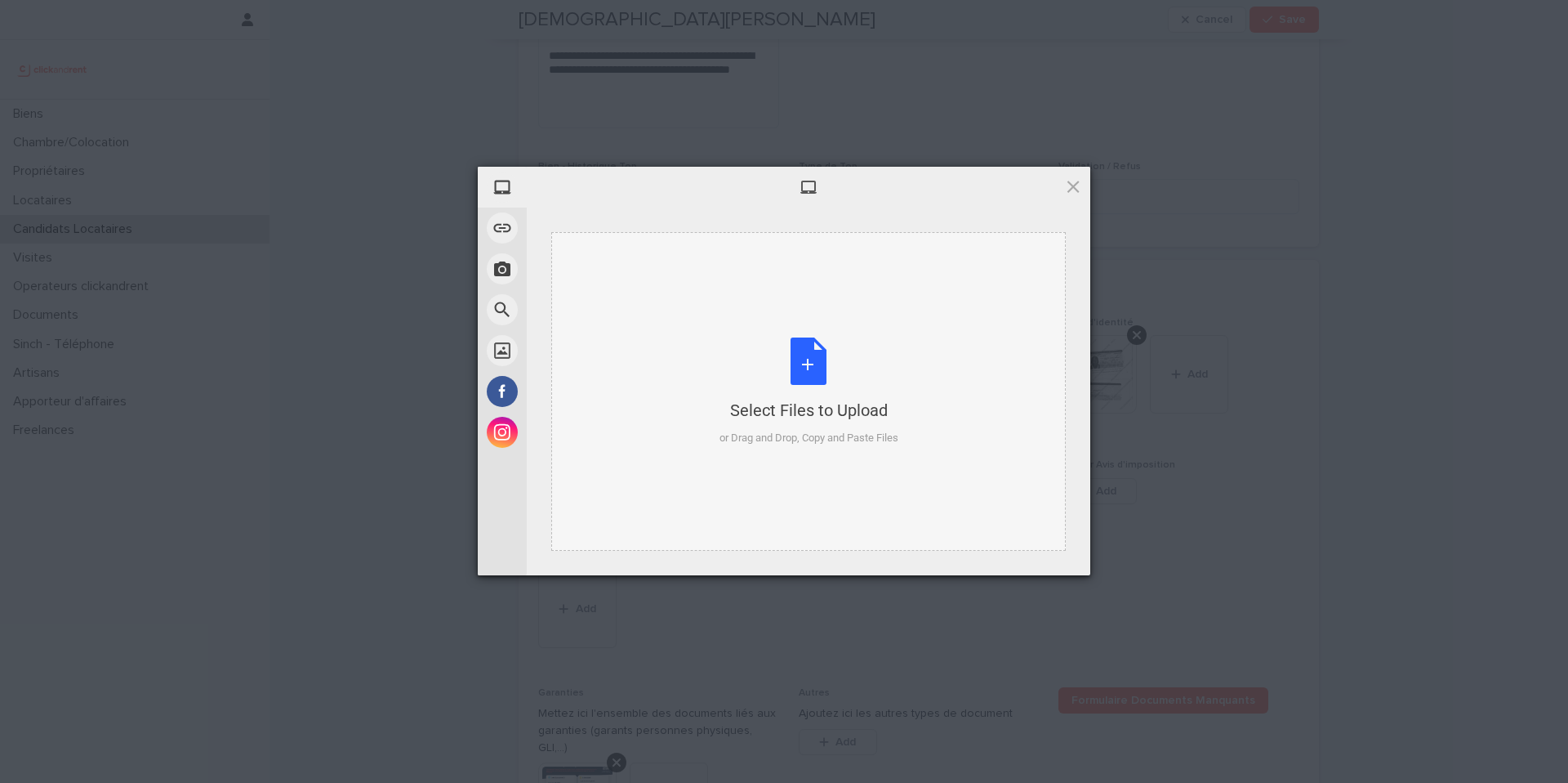
click at [824, 387] on div "Select Files to Upload or Drag and Drop, Copy and Paste Files" at bounding box center [809, 392] width 179 height 108
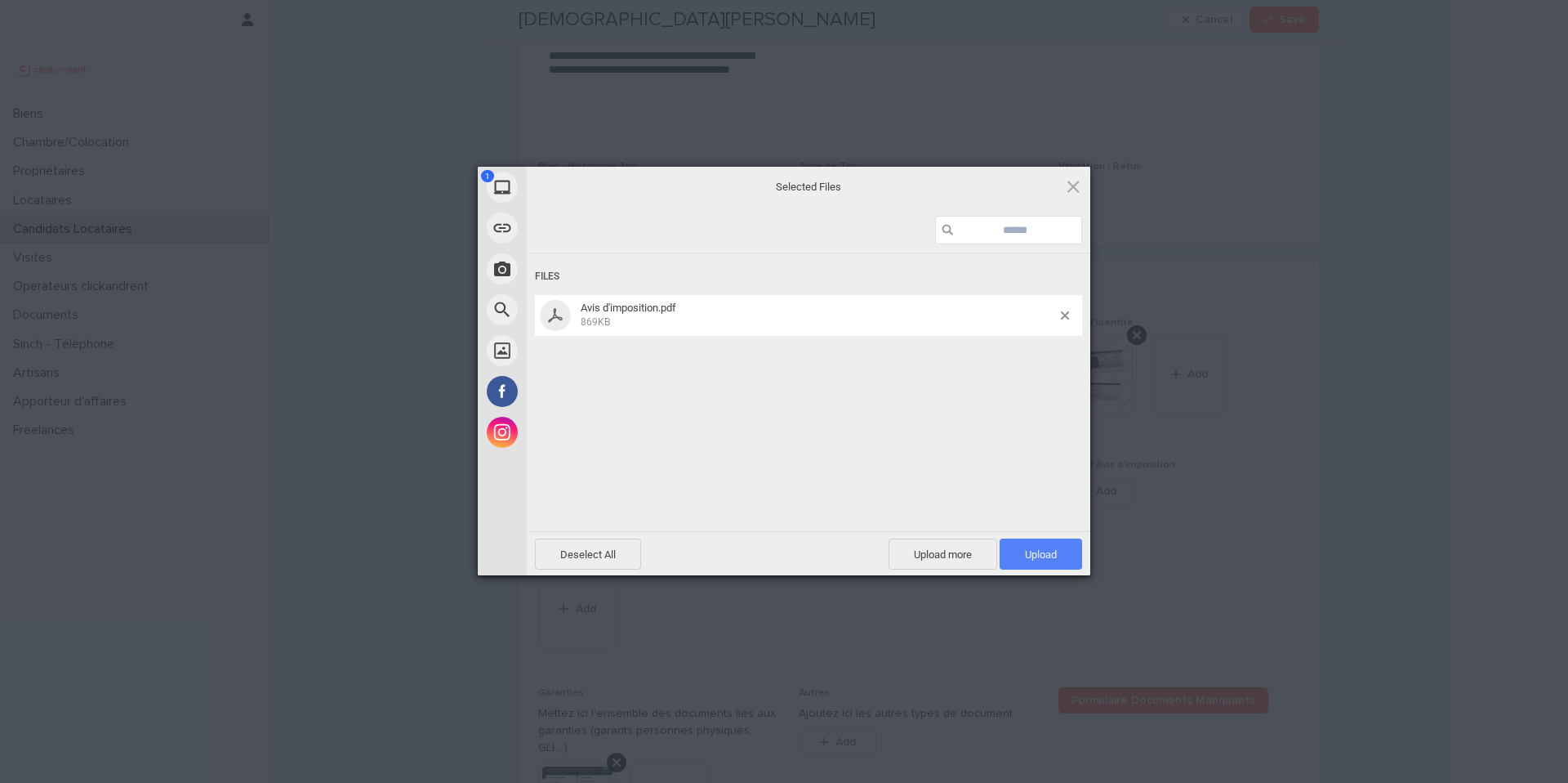
click at [1037, 551] on span "Upload 1" at bounding box center [1040, 554] width 31 height 12
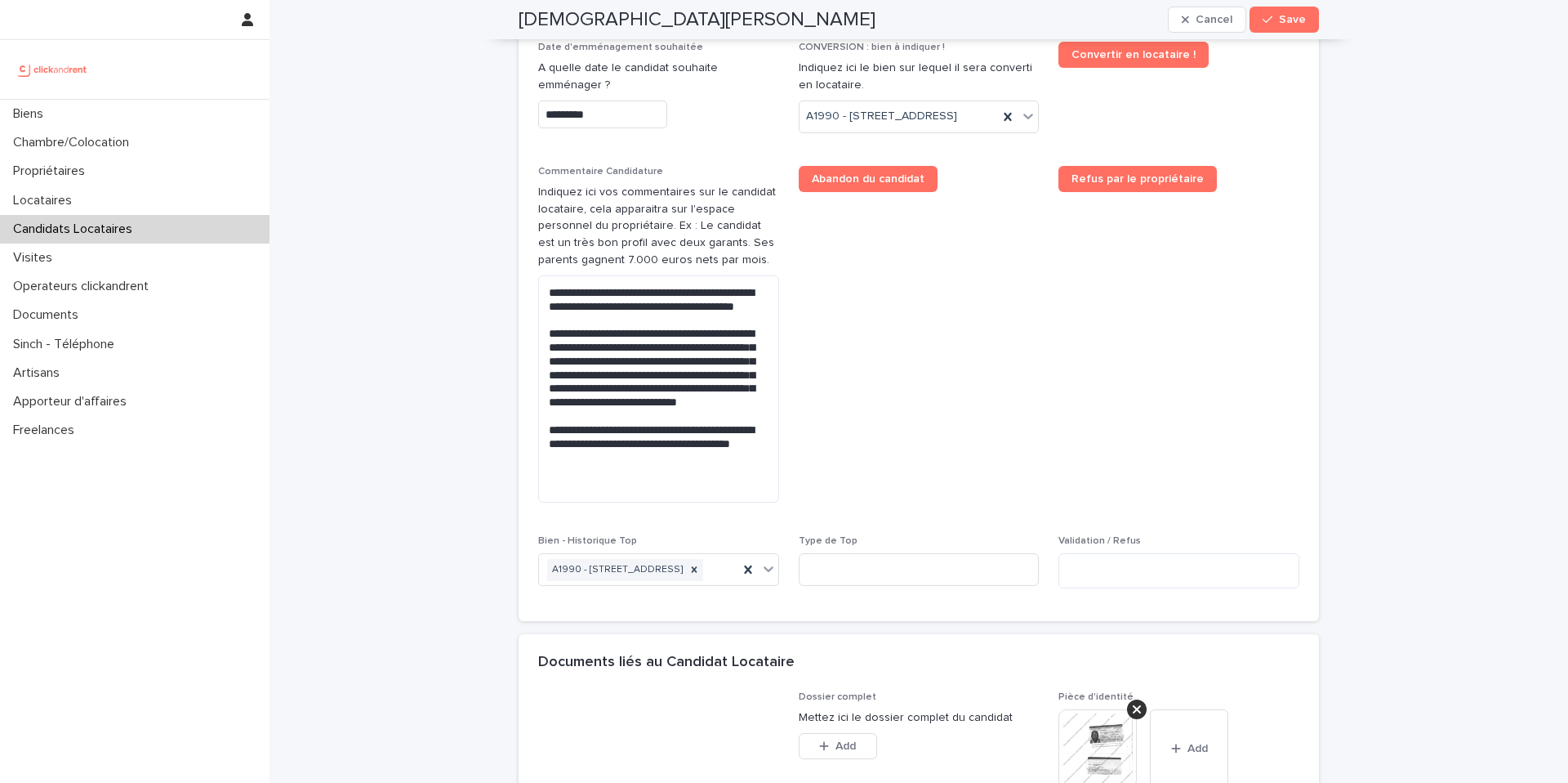
scroll to position [800, 0]
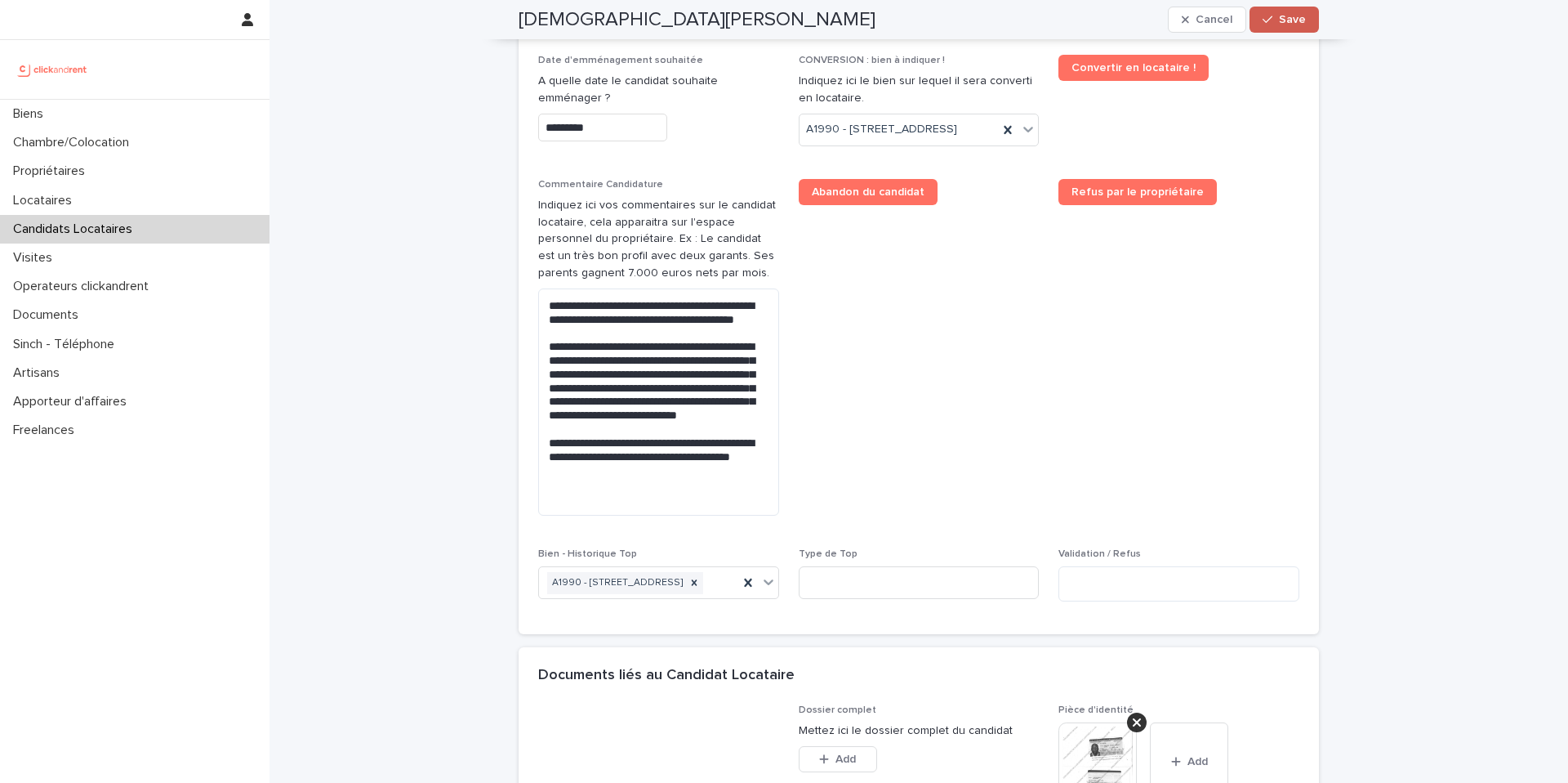
click at [1297, 26] on button "Save" at bounding box center [1284, 19] width 69 height 26
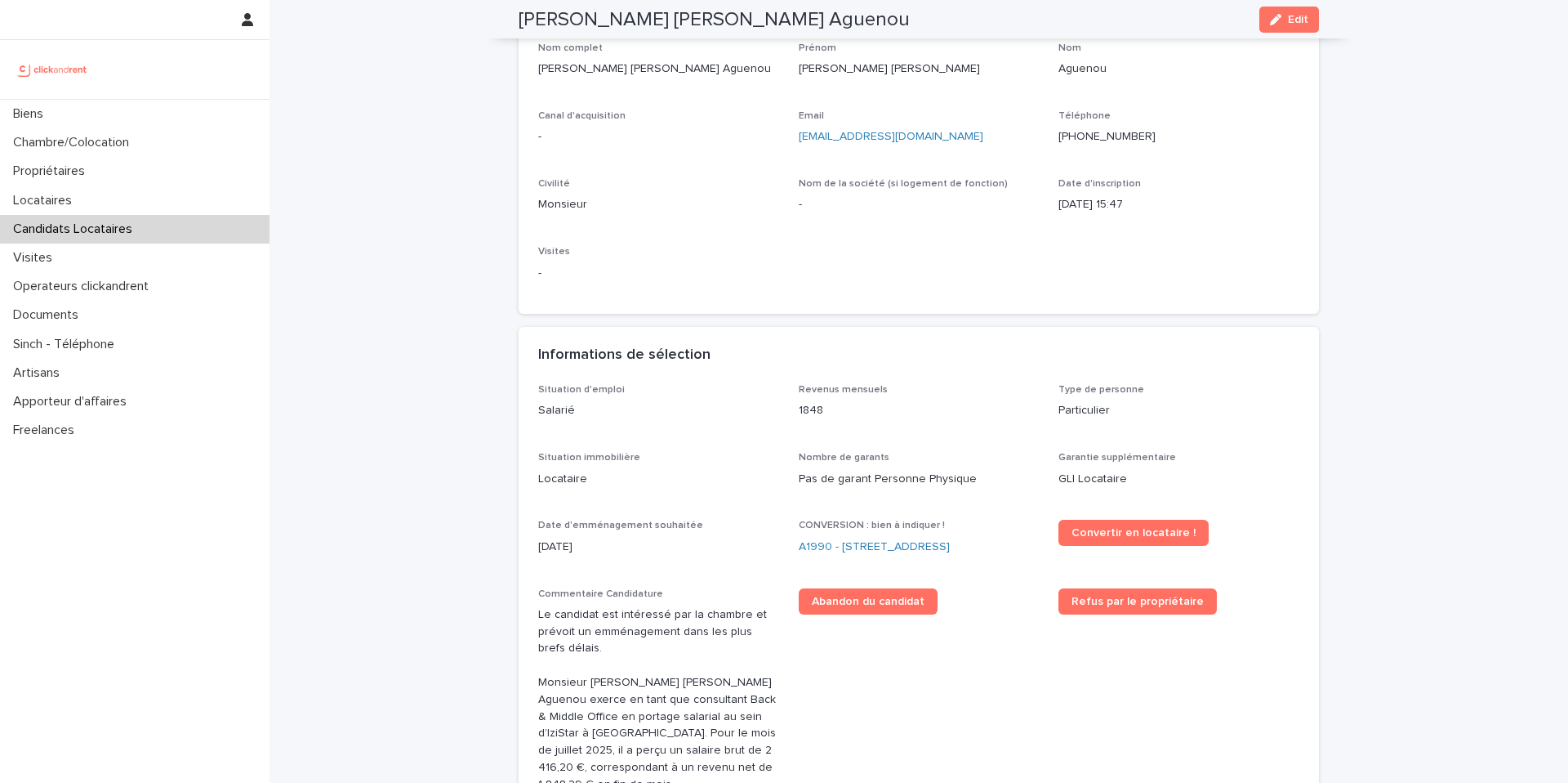
scroll to position [0, 0]
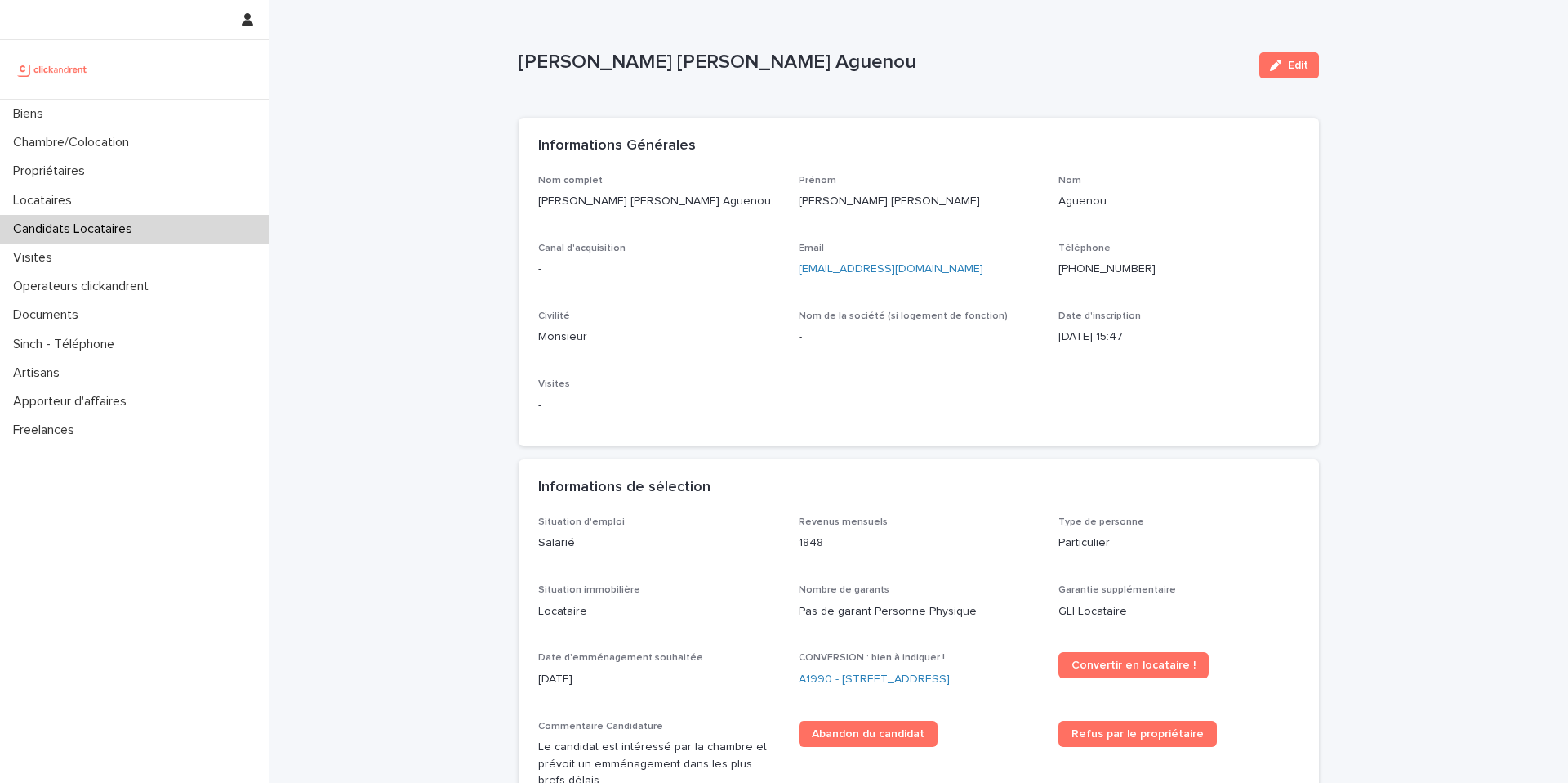
click at [963, 203] on p "Nounagnon Maximin Christian Landry" at bounding box center [919, 202] width 241 height 17
copy p "Nounagnon Maximin Christian Landry"
click at [890, 56] on p "[PERSON_NAME]" at bounding box center [881, 62] width 727 height 24
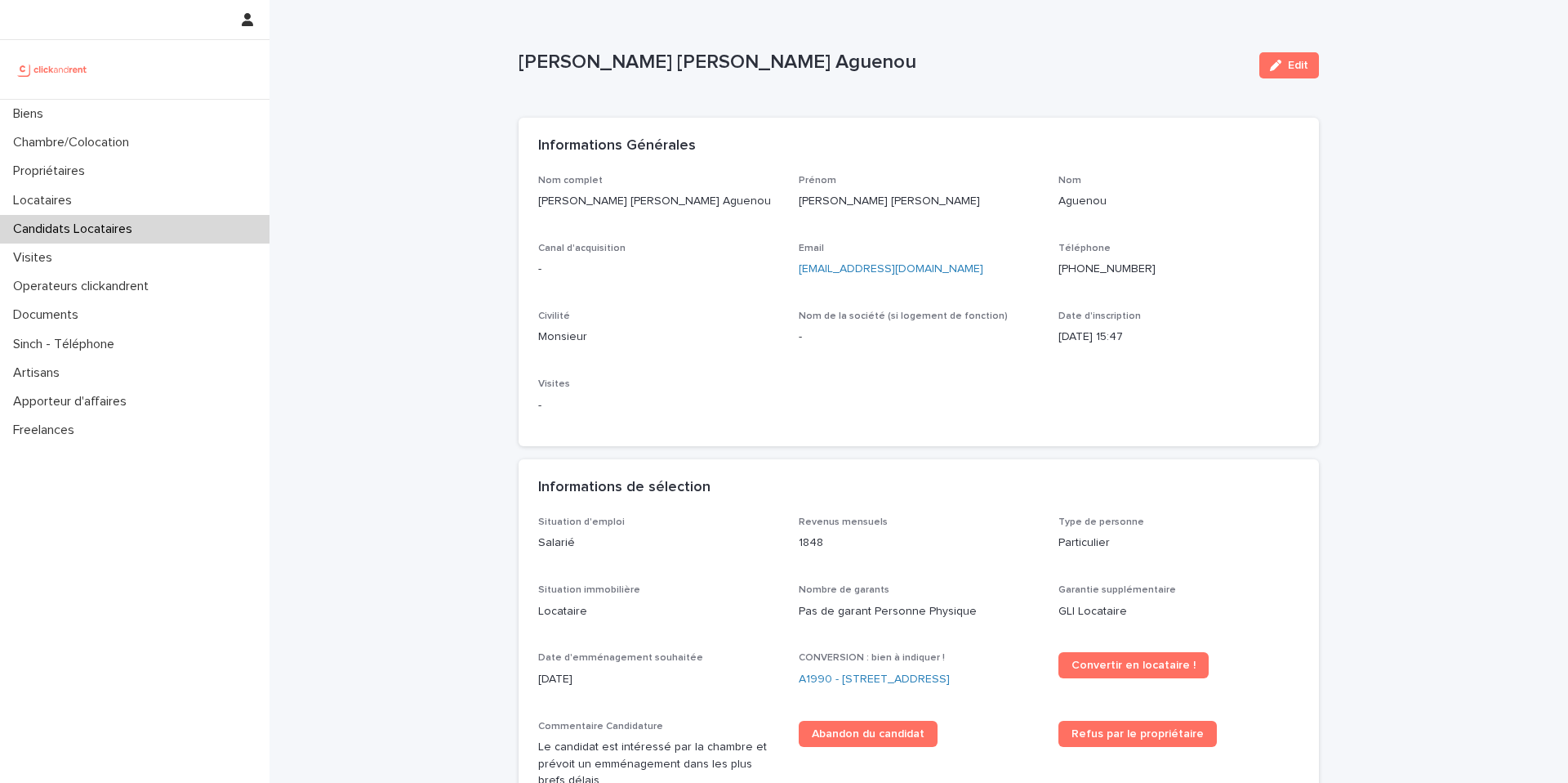
click at [890, 56] on p "[PERSON_NAME]" at bounding box center [881, 62] width 727 height 24
copy div "Nounagnon Maximin Christian Landry Aguenou Edit Sorry, there was an error savin…"
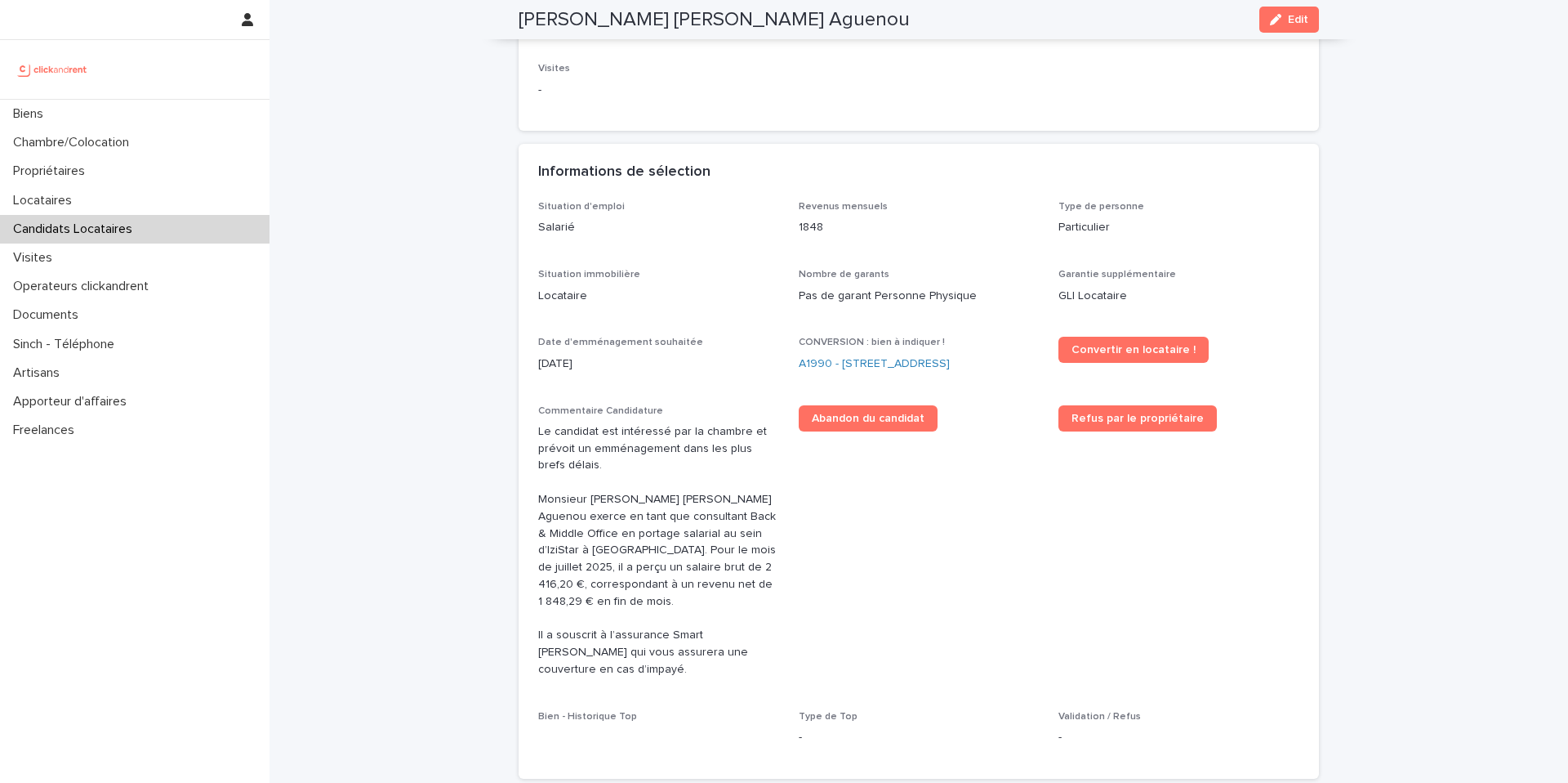
scroll to position [315, 0]
click at [937, 363] on link "A1990 - [STREET_ADDRESS]" at bounding box center [874, 364] width 151 height 17
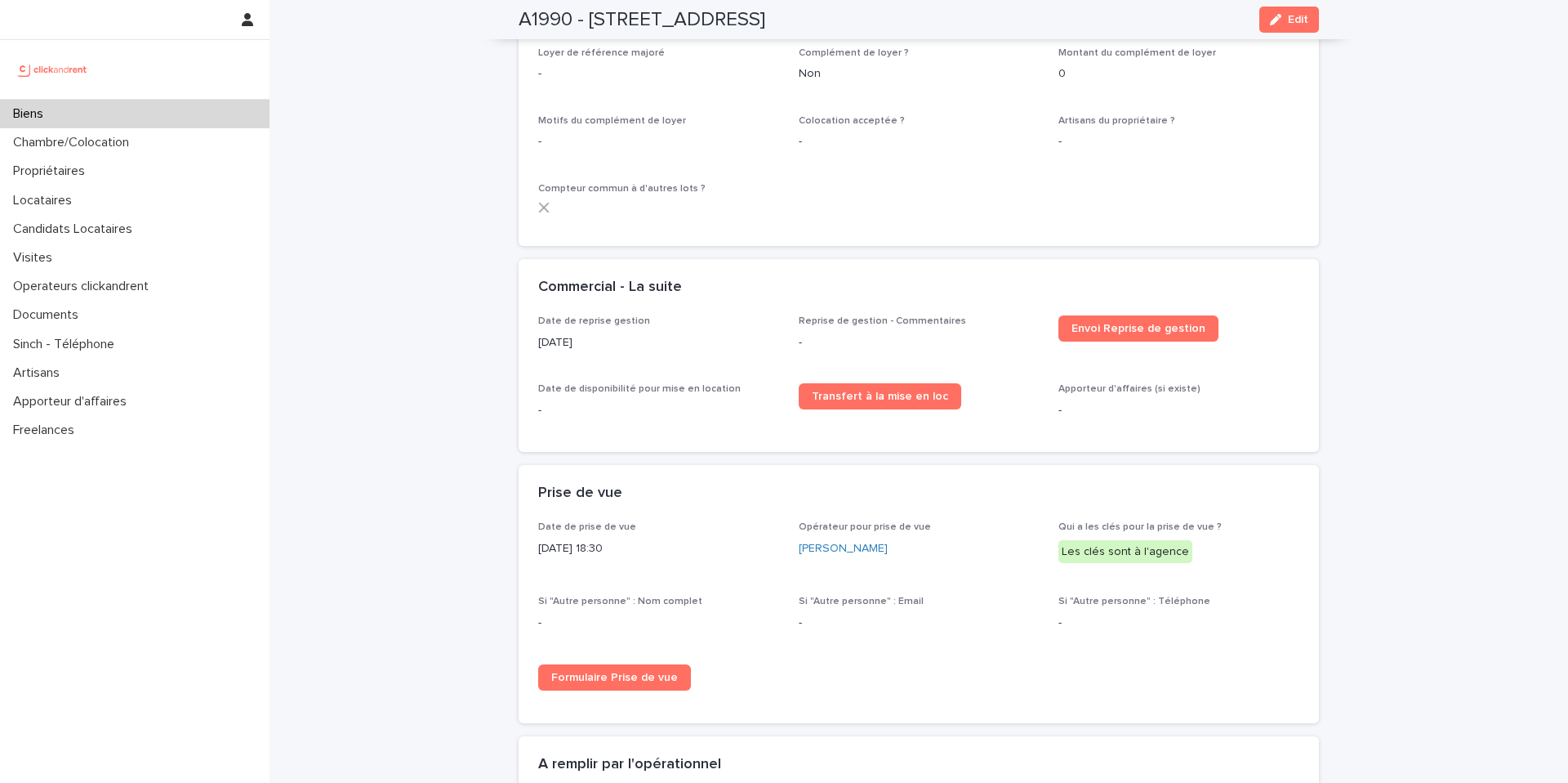
scroll to position [2436, 0]
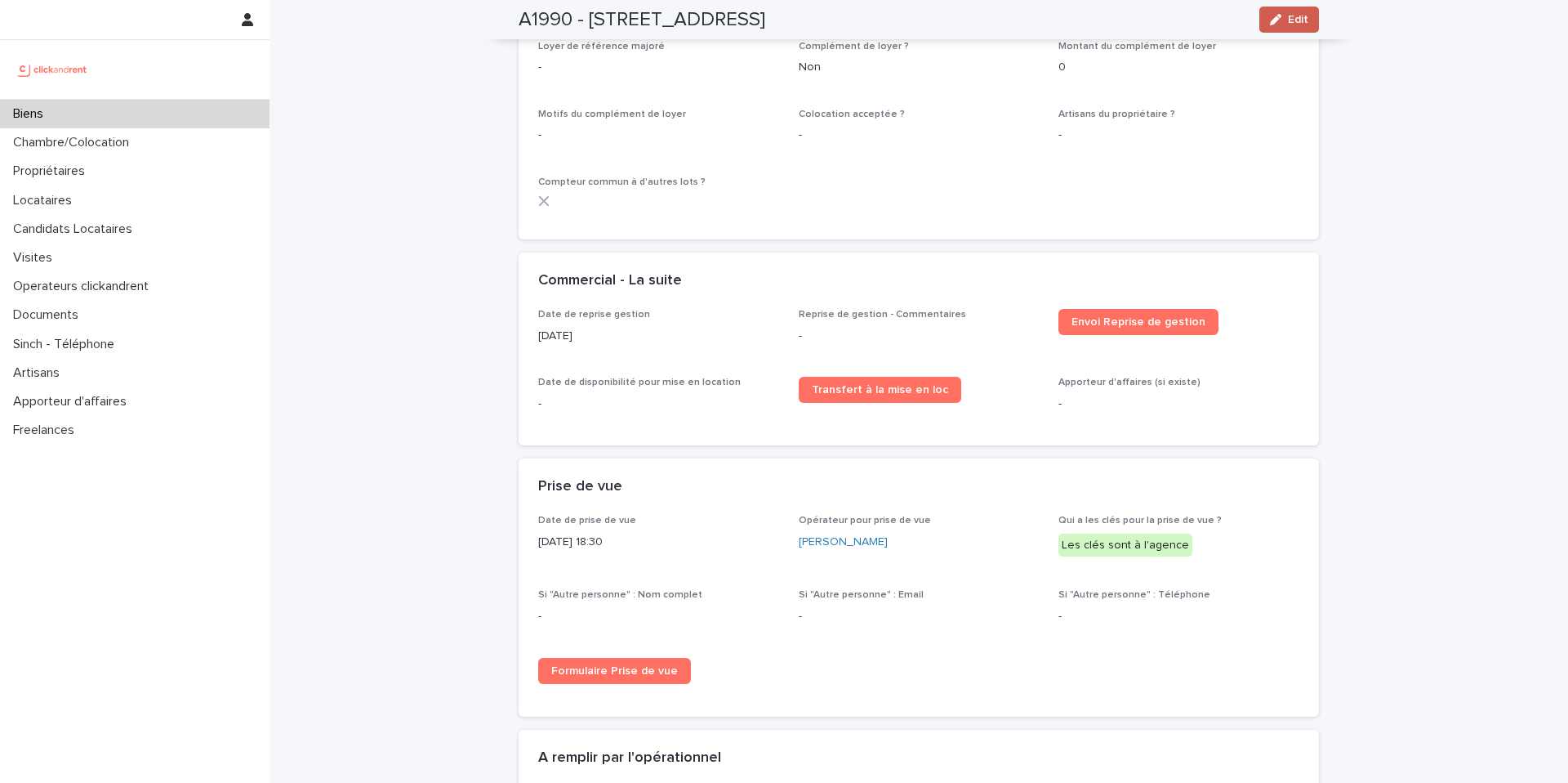
click at [1284, 20] on div "button" at bounding box center [1278, 20] width 18 height 11
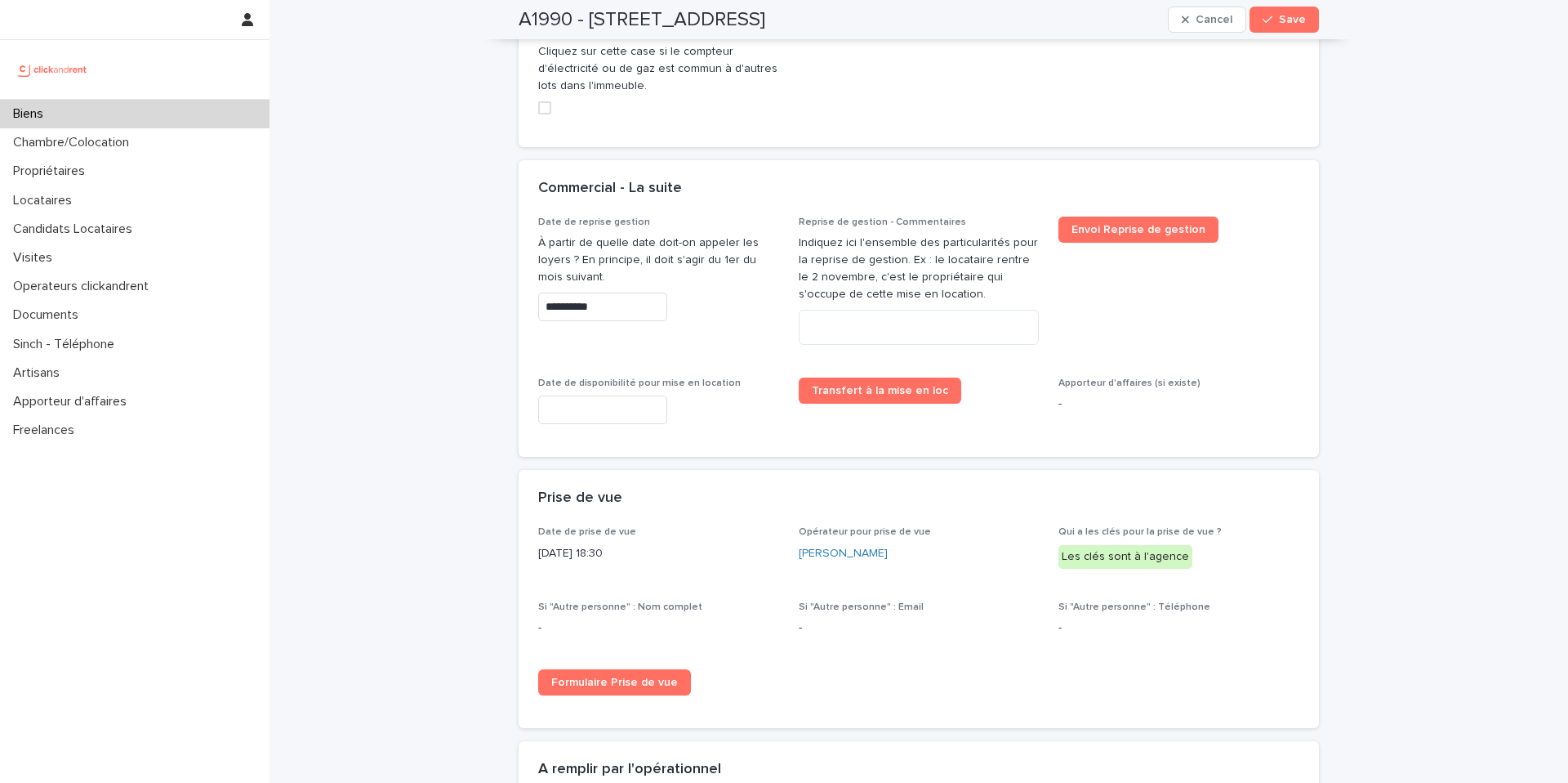
scroll to position [7390, 0]
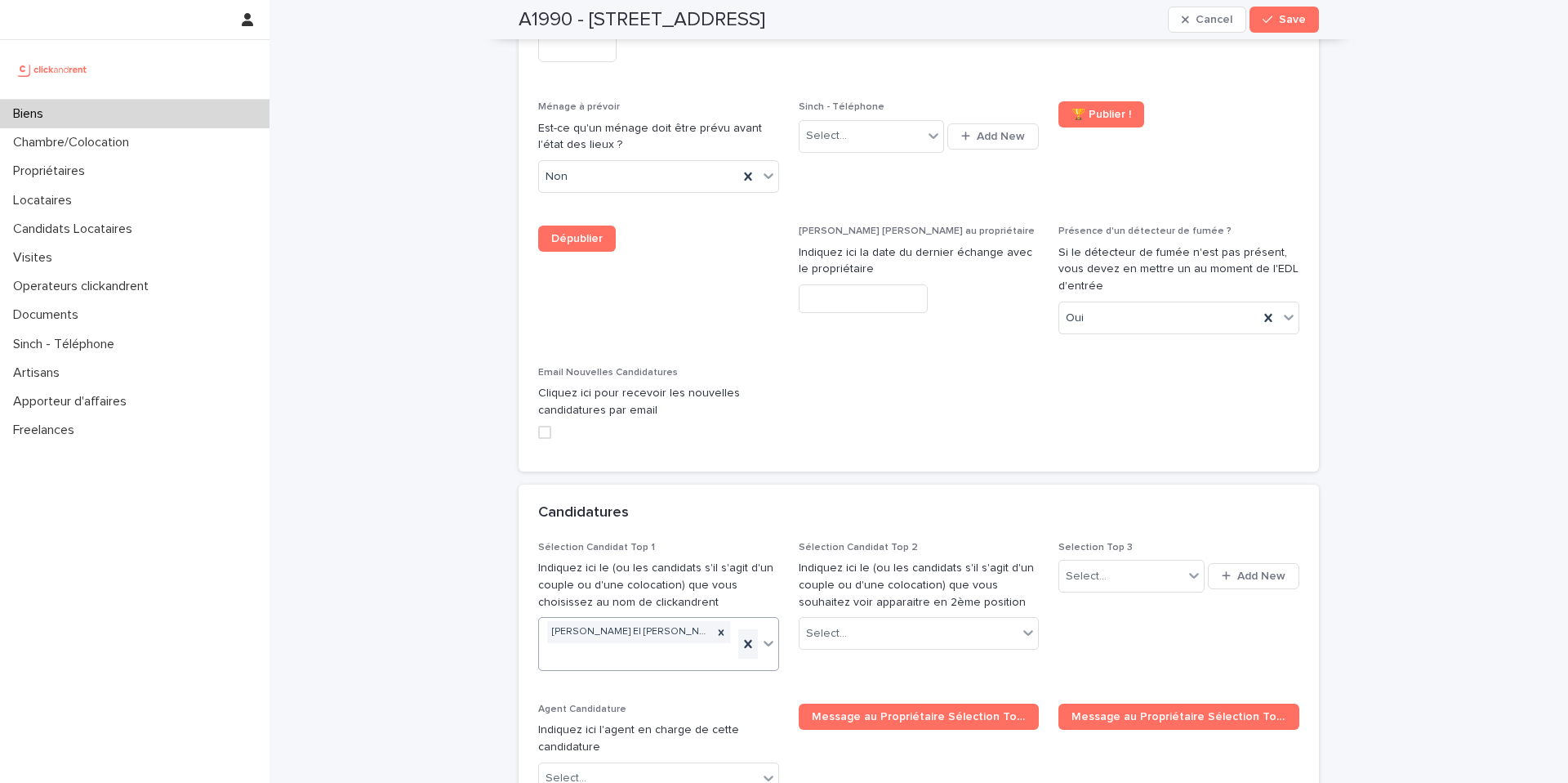
click at [746, 636] on icon at bounding box center [747, 643] width 16 height 16
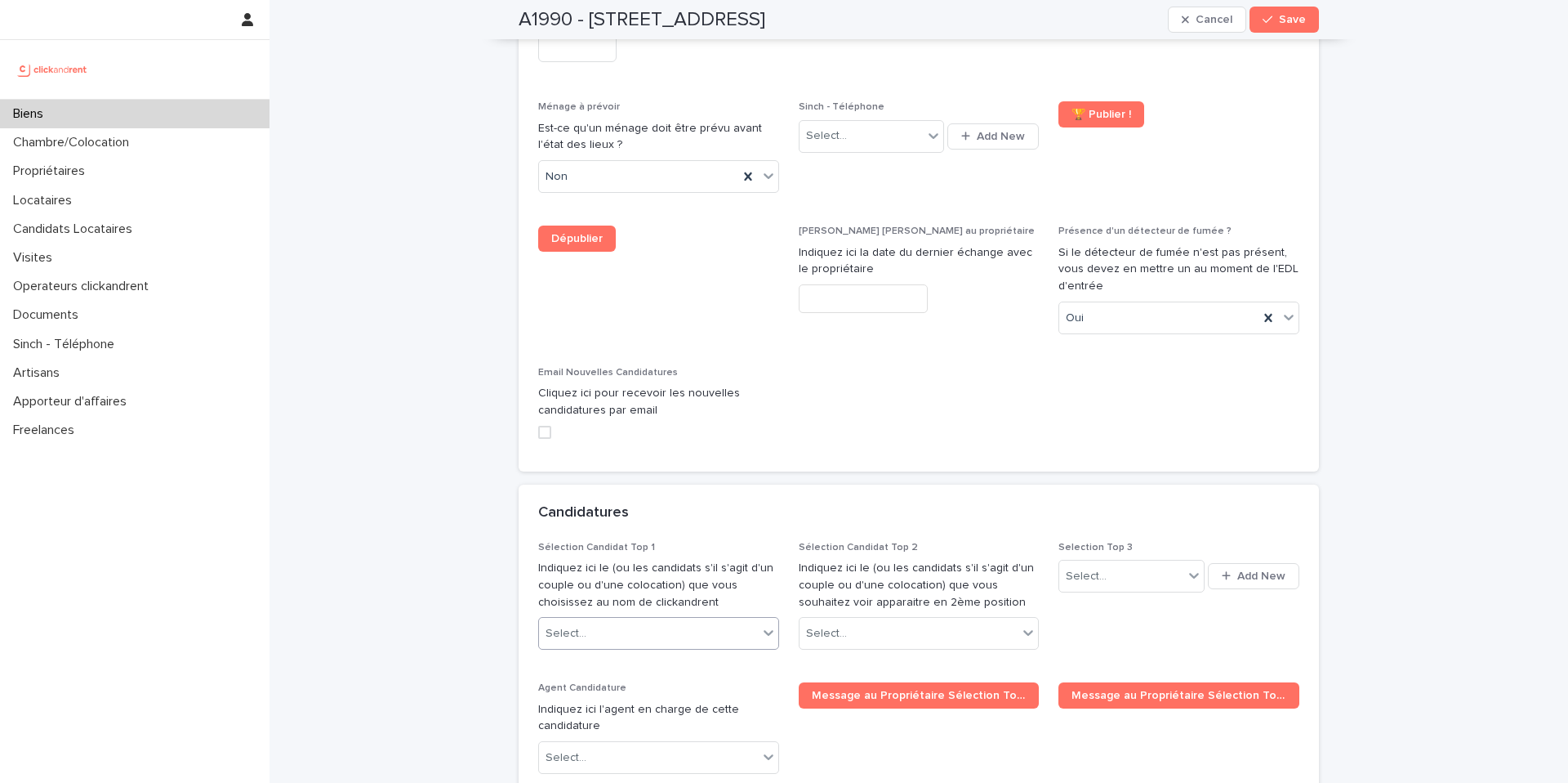
click at [687, 620] on div "Select..." at bounding box center [648, 634] width 219 height 27
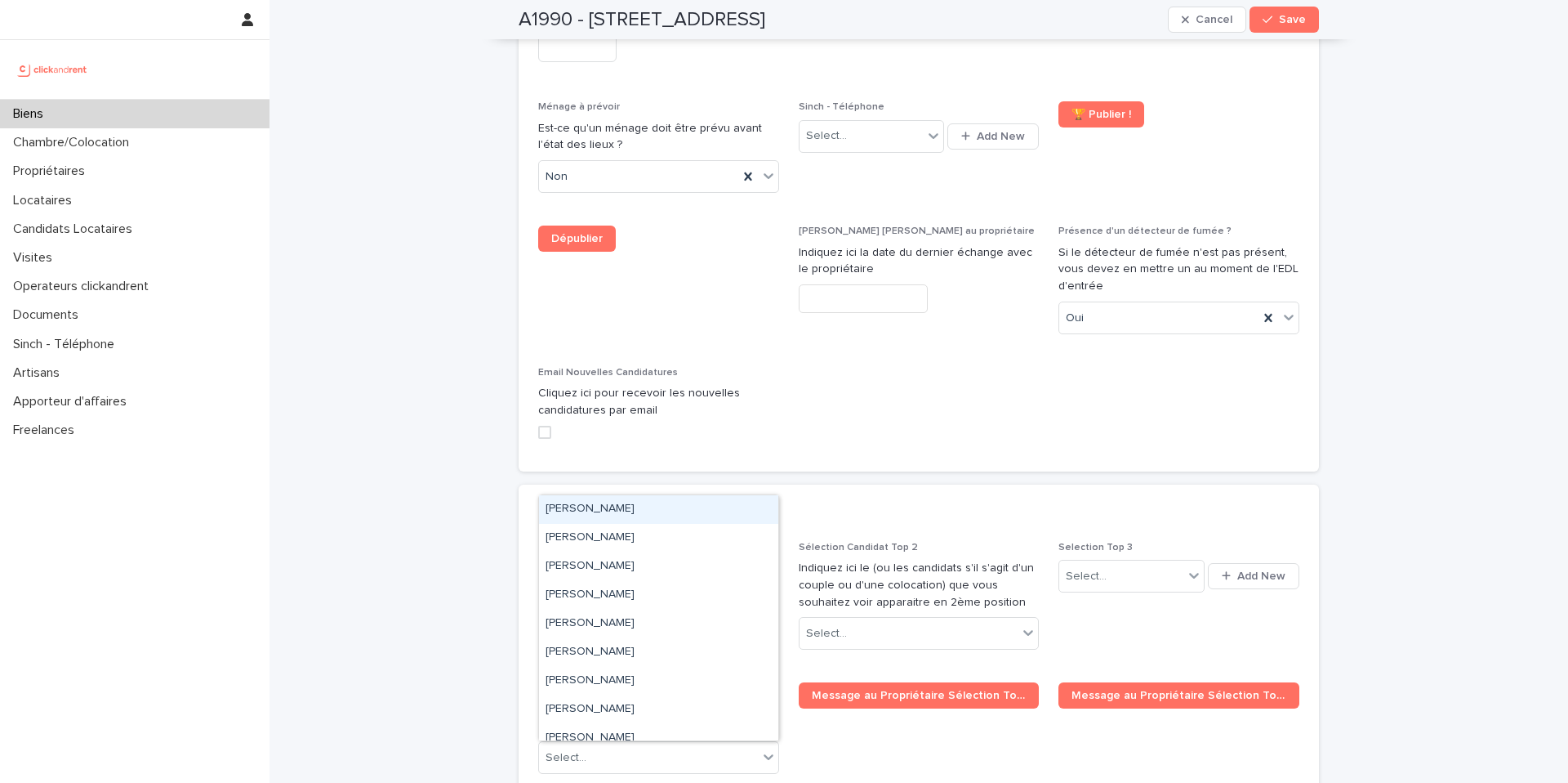
paste input "**********"
type input "**********"
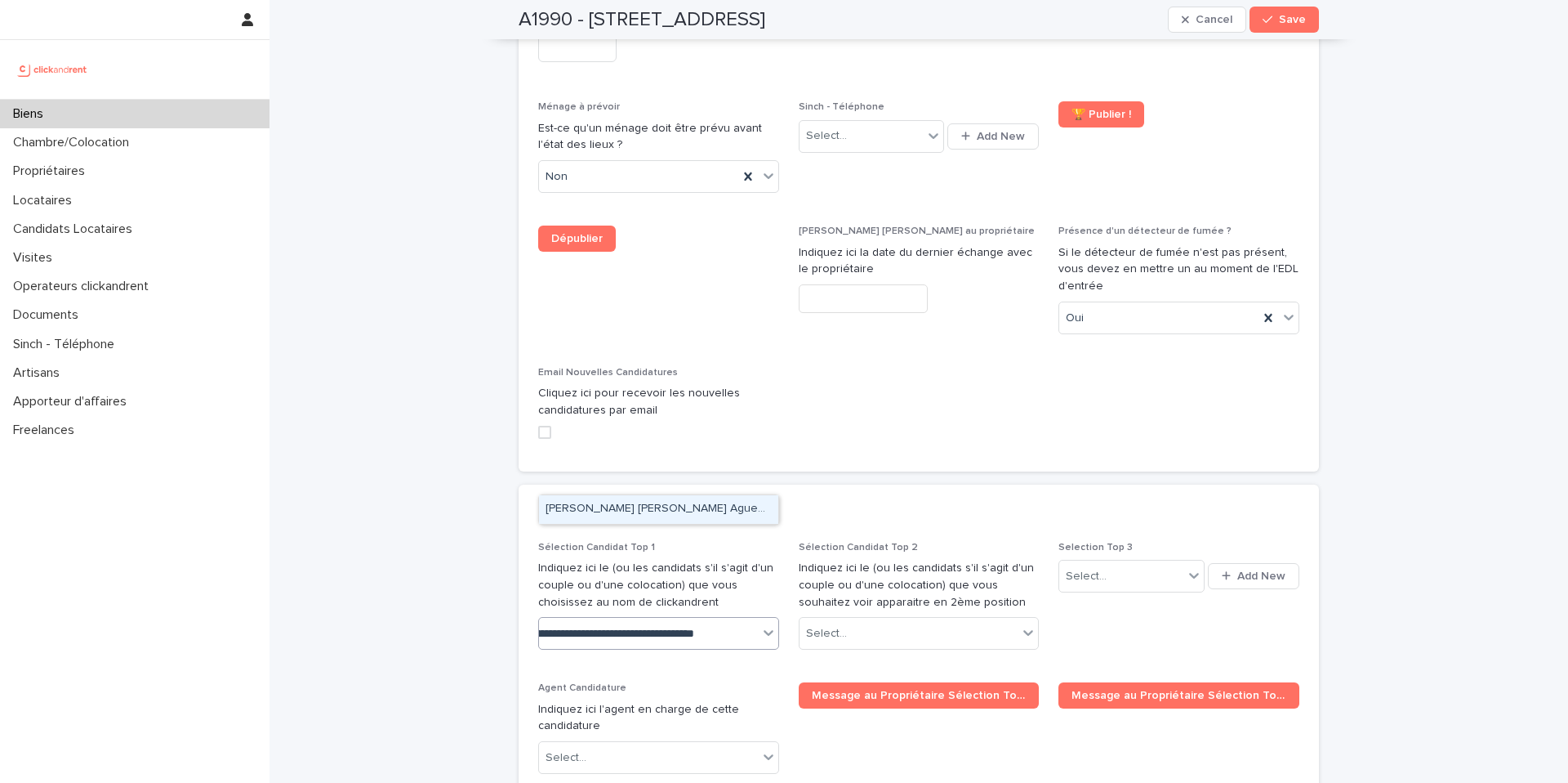
click at [669, 506] on div "[PERSON_NAME]" at bounding box center [659, 509] width 240 height 29
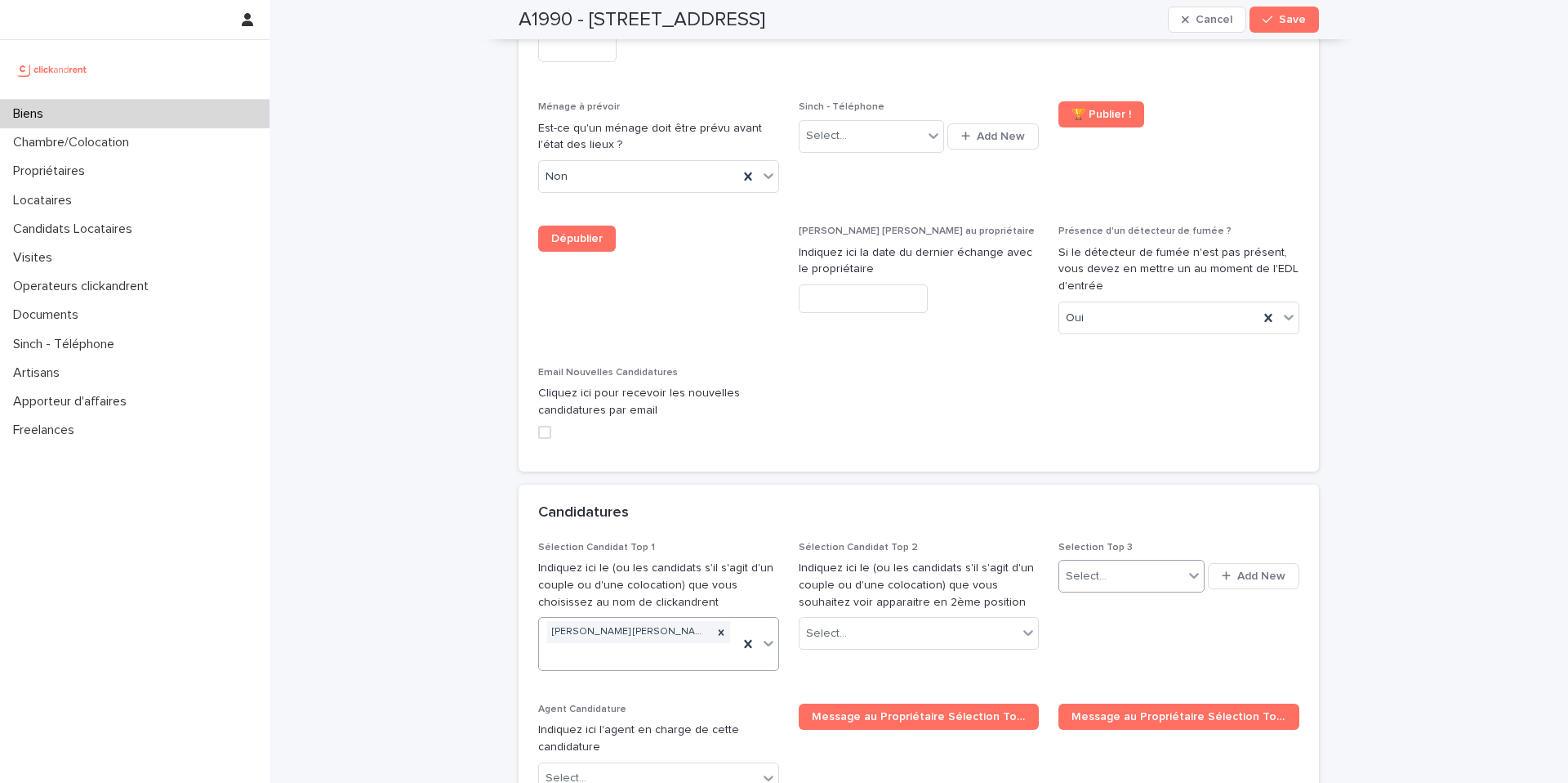
click at [1096, 568] on div "Select..." at bounding box center [1086, 577] width 41 height 17
type input "********"
click at [1119, 452] on div "[PERSON_NAME] El karch" at bounding box center [1132, 451] width 145 height 29
click at [1288, 14] on span "Save" at bounding box center [1292, 20] width 27 height 11
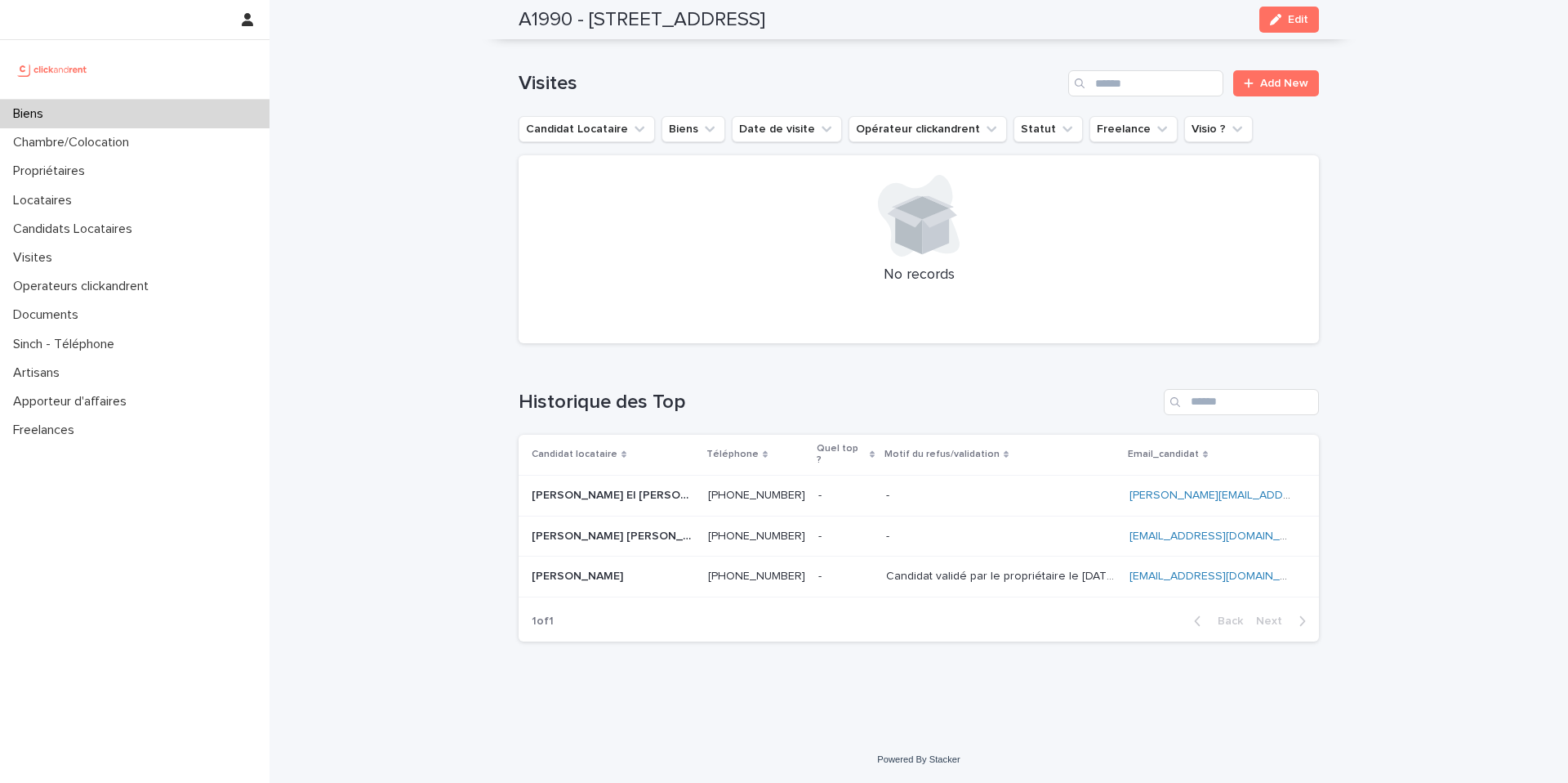
scroll to position [4605, 0]
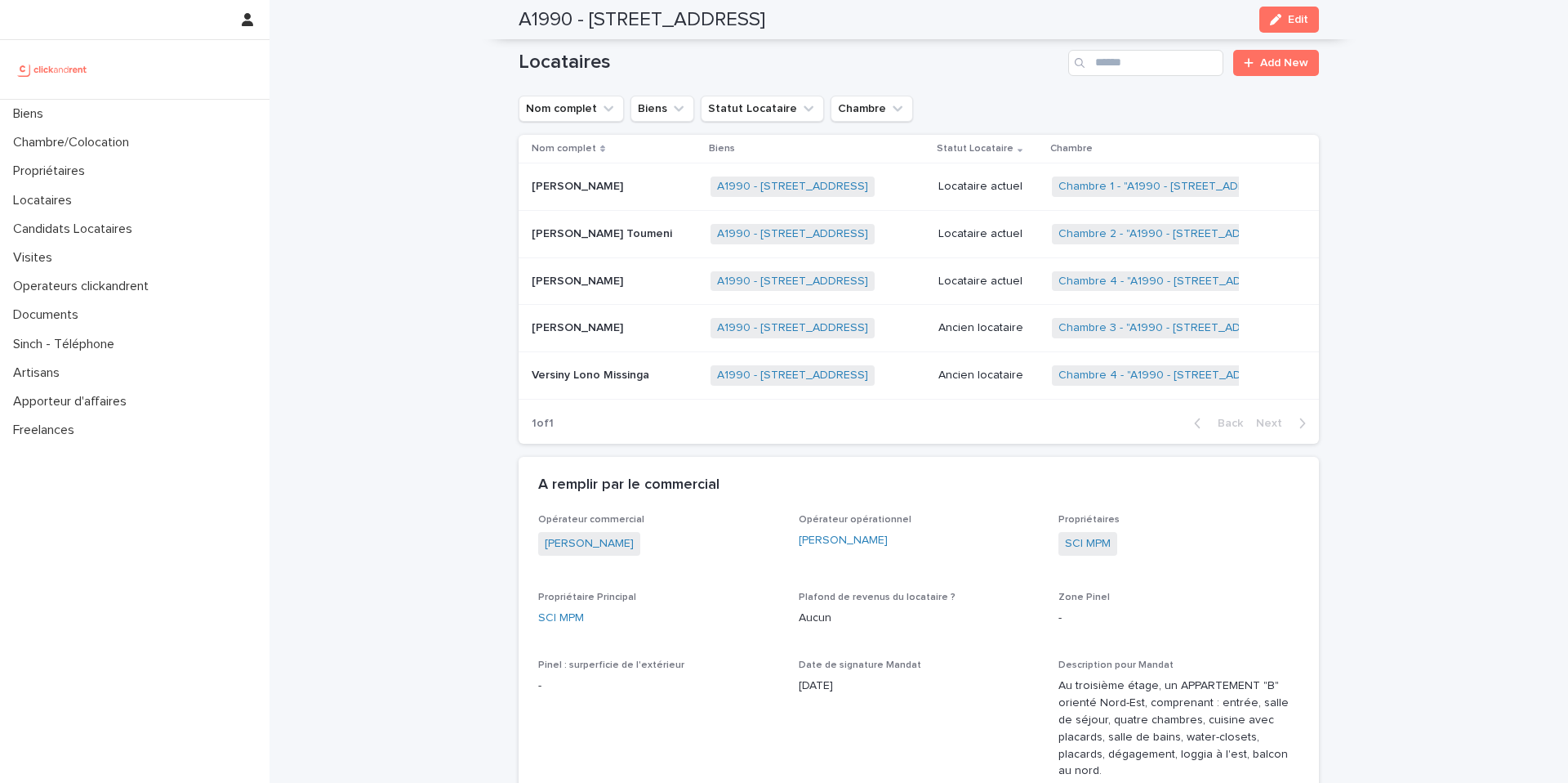
scroll to position [4606, 0]
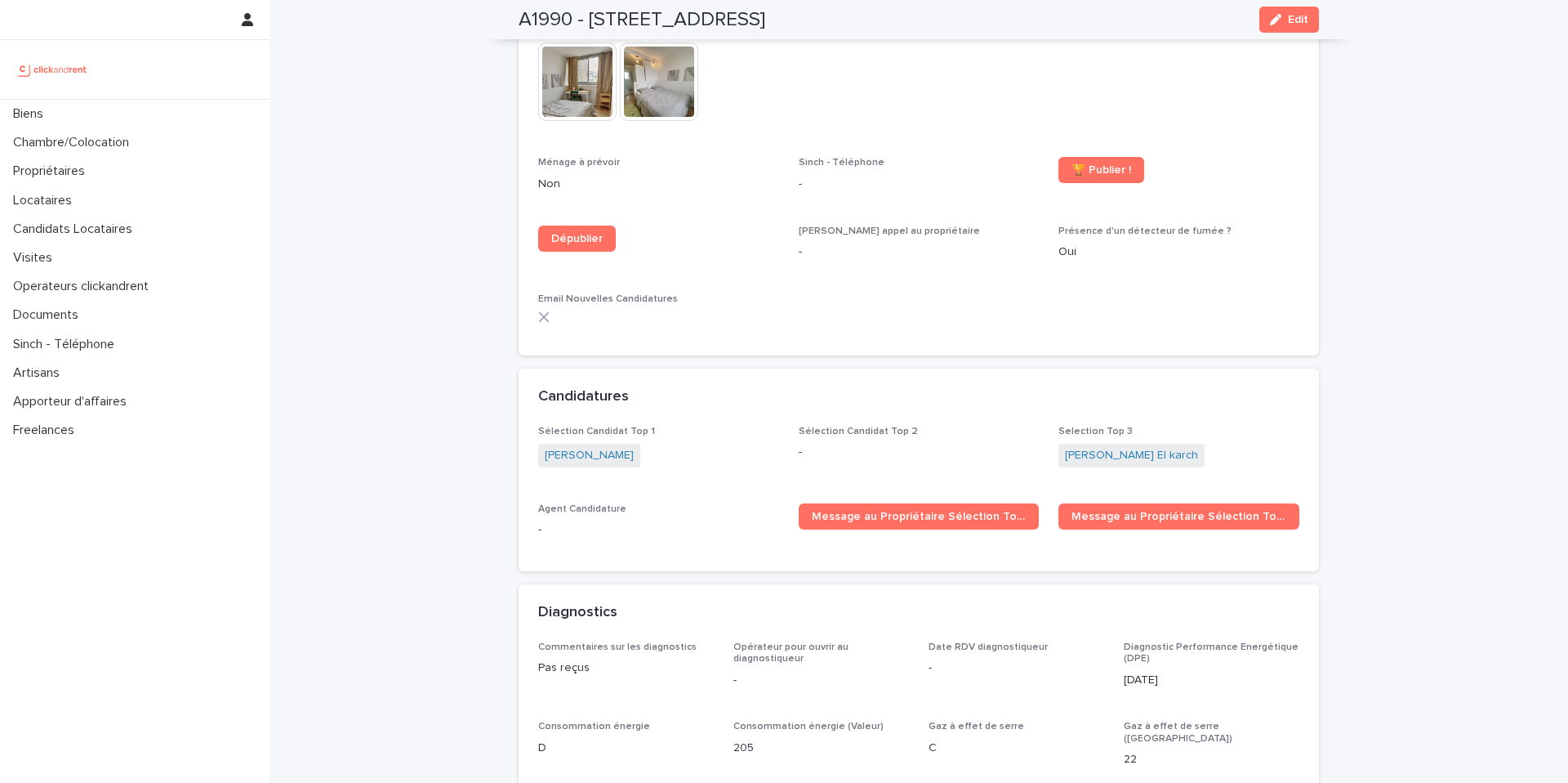
click at [887, 443] on p "-" at bounding box center [919, 452] width 241 height 17
click at [928, 511] on span "Message au Propriétaire Sélection Top 1" at bounding box center [920, 517] width 215 height 11
click at [170, 242] on div "Candidats Locataires" at bounding box center [134, 229] width 269 height 29
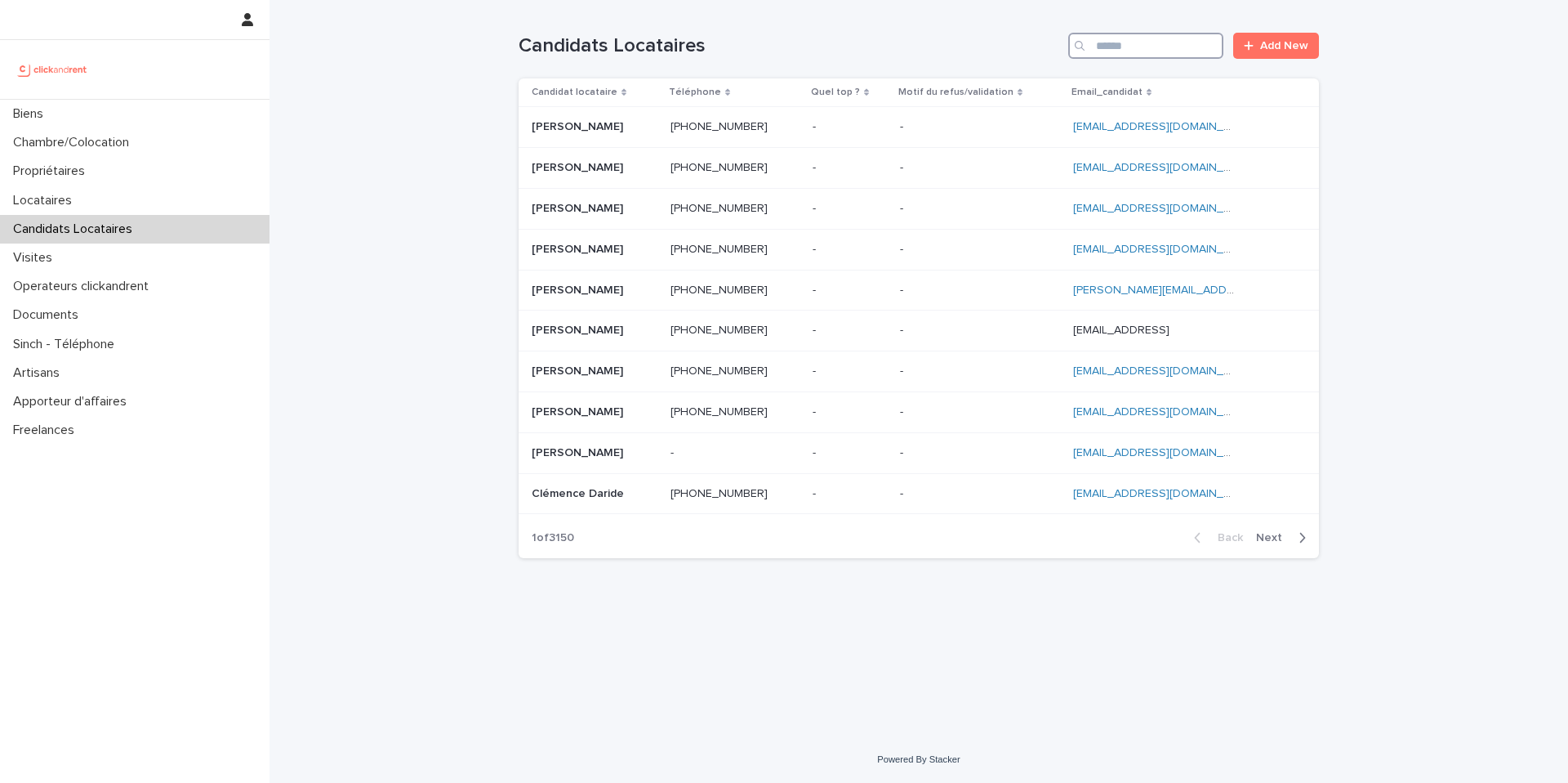
click at [1130, 37] on input "Search" at bounding box center [1145, 45] width 155 height 26
type input "******"
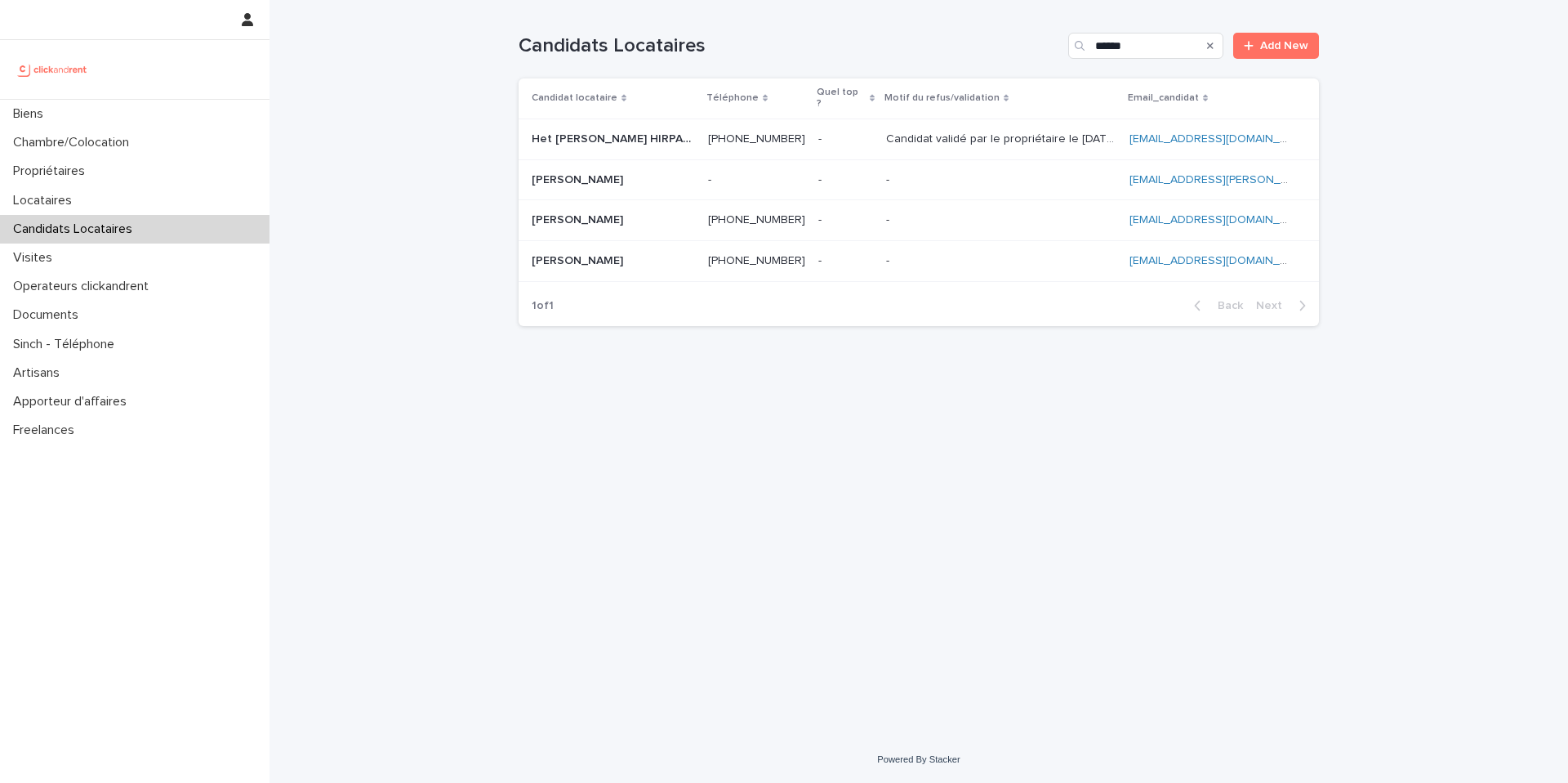
click at [967, 129] on p "Candidat validé par le propriétaire le [DATE]" at bounding box center [1003, 138] width 234 height 17
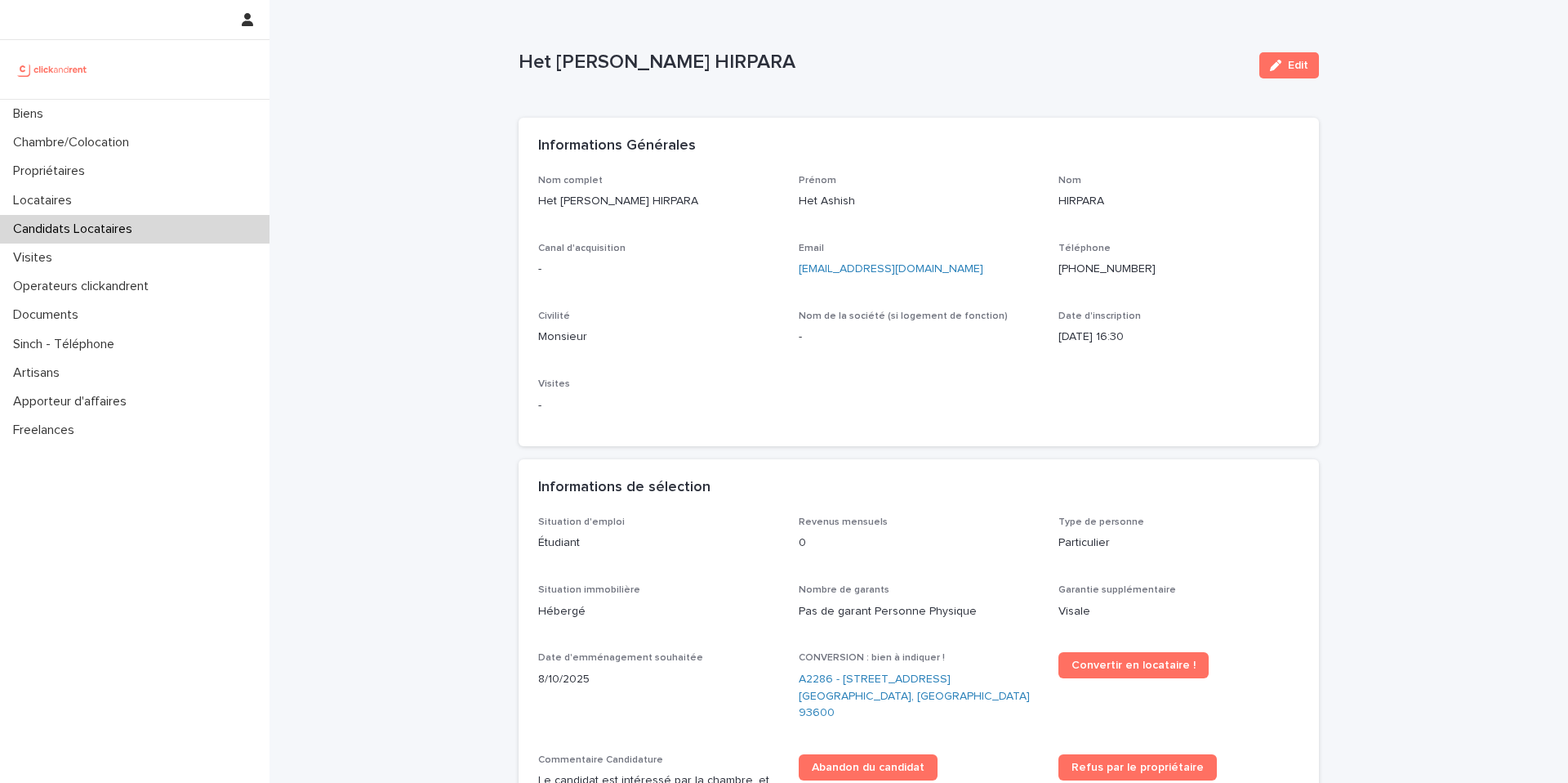
click at [951, 264] on p "[EMAIL_ADDRESS][DOMAIN_NAME]" at bounding box center [919, 269] width 241 height 17
copy link "[EMAIL_ADDRESS][DOMAIN_NAME]"
click at [1058, 270] on ringoverc2c-logo-84e06f14122c at bounding box center [1058, 269] width 0 height 11
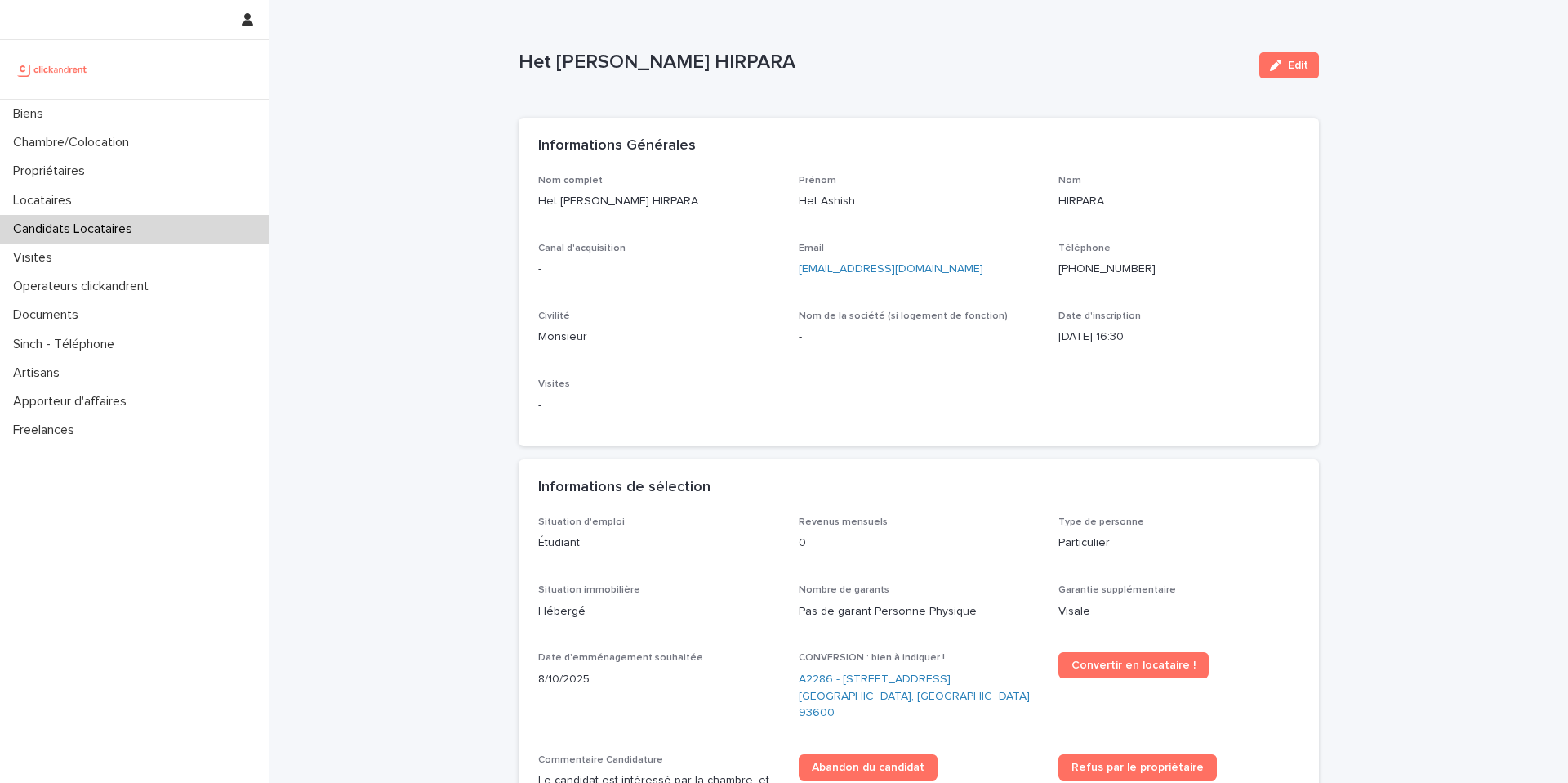
click at [1058, 269] on ringoverc2c-logo-84e06f14122c at bounding box center [1058, 269] width 0 height 11
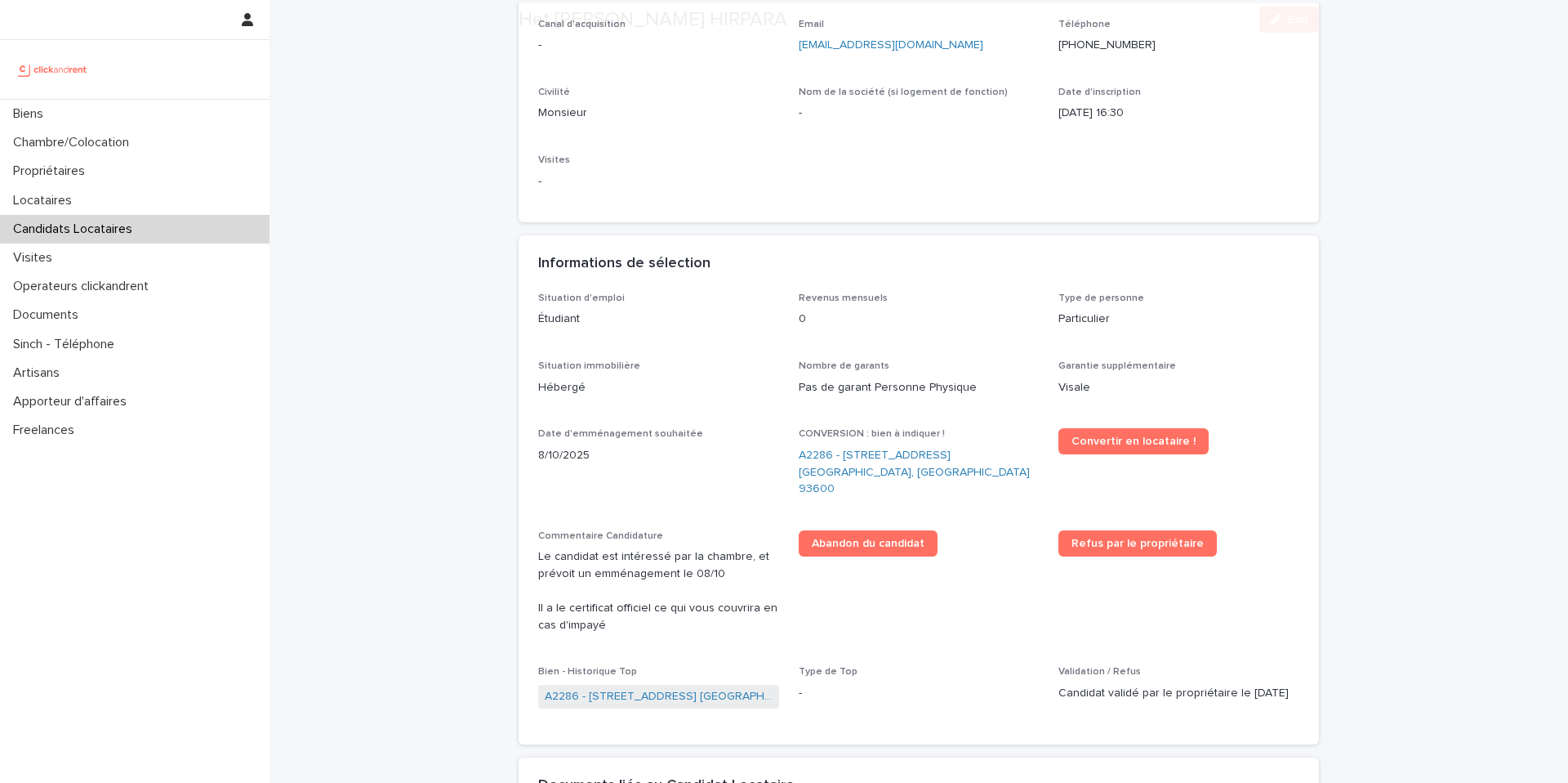
scroll to position [248, 0]
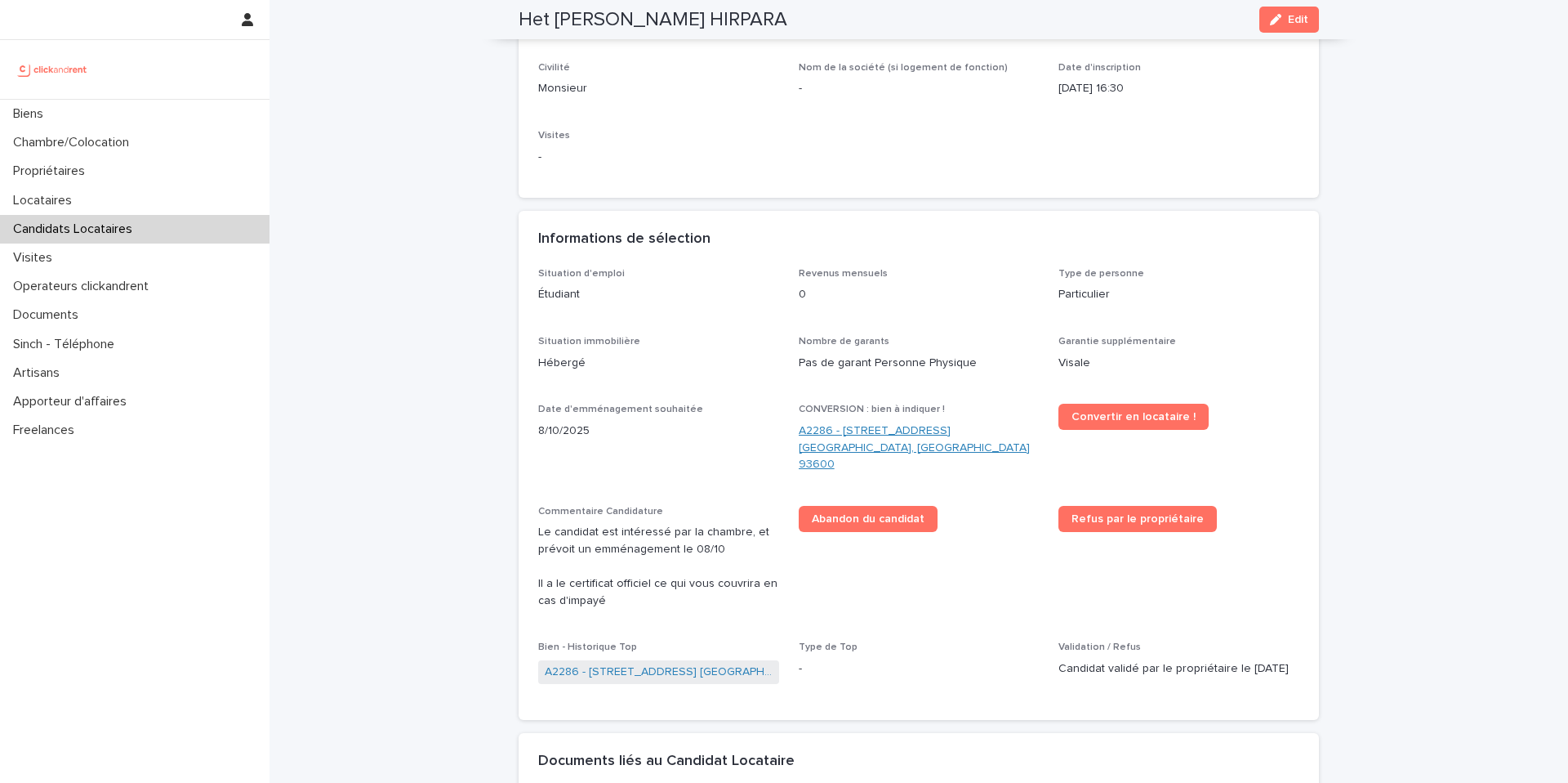
click at [865, 432] on link "A2286 - [STREET_ADDRESS] [GEOGRAPHIC_DATA], [GEOGRAPHIC_DATA] 93600" at bounding box center [919, 447] width 241 height 50
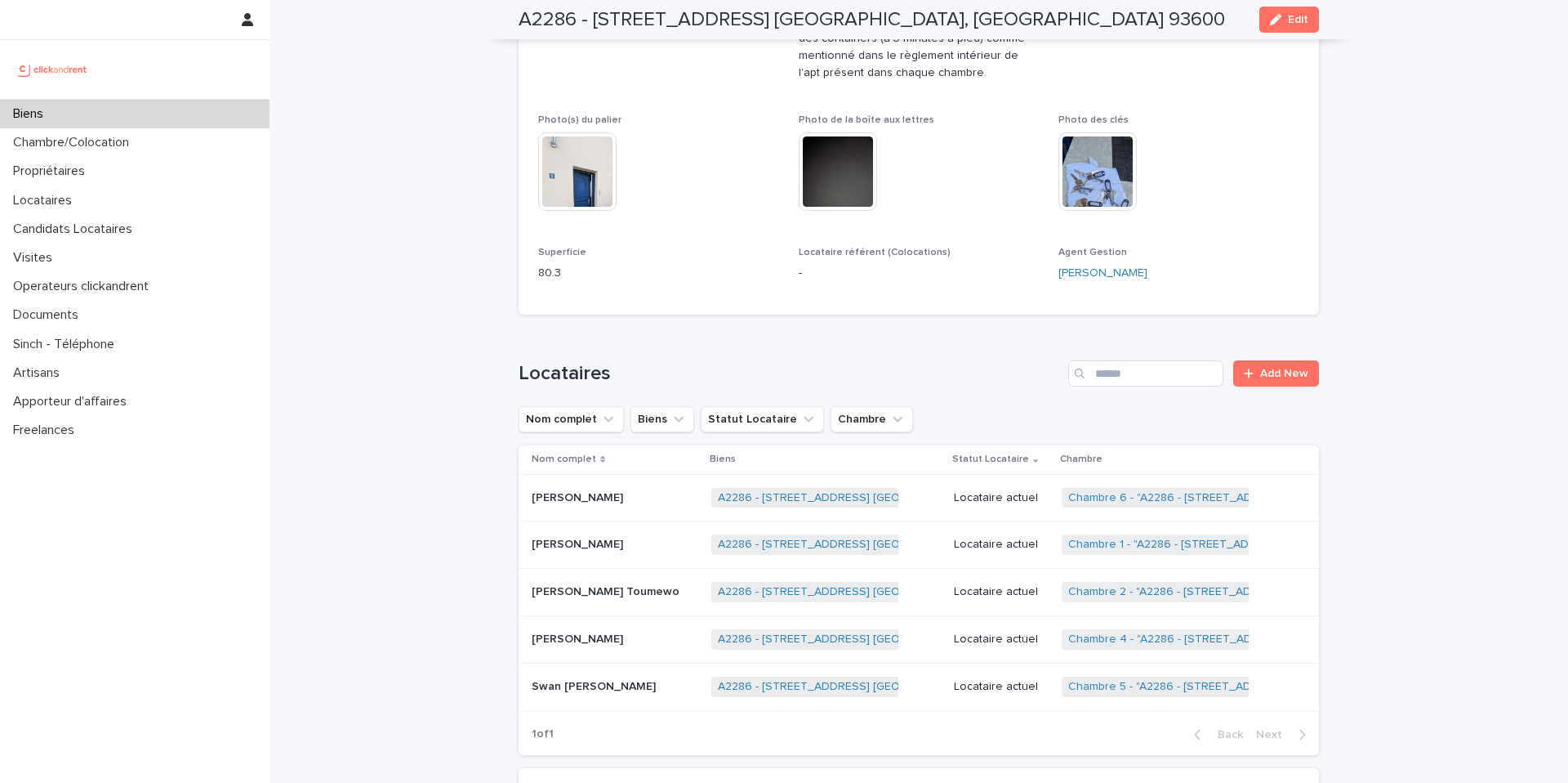
scroll to position [810, 0]
click at [998, 553] on div "Locataire actuel" at bounding box center [1001, 543] width 95 height 27
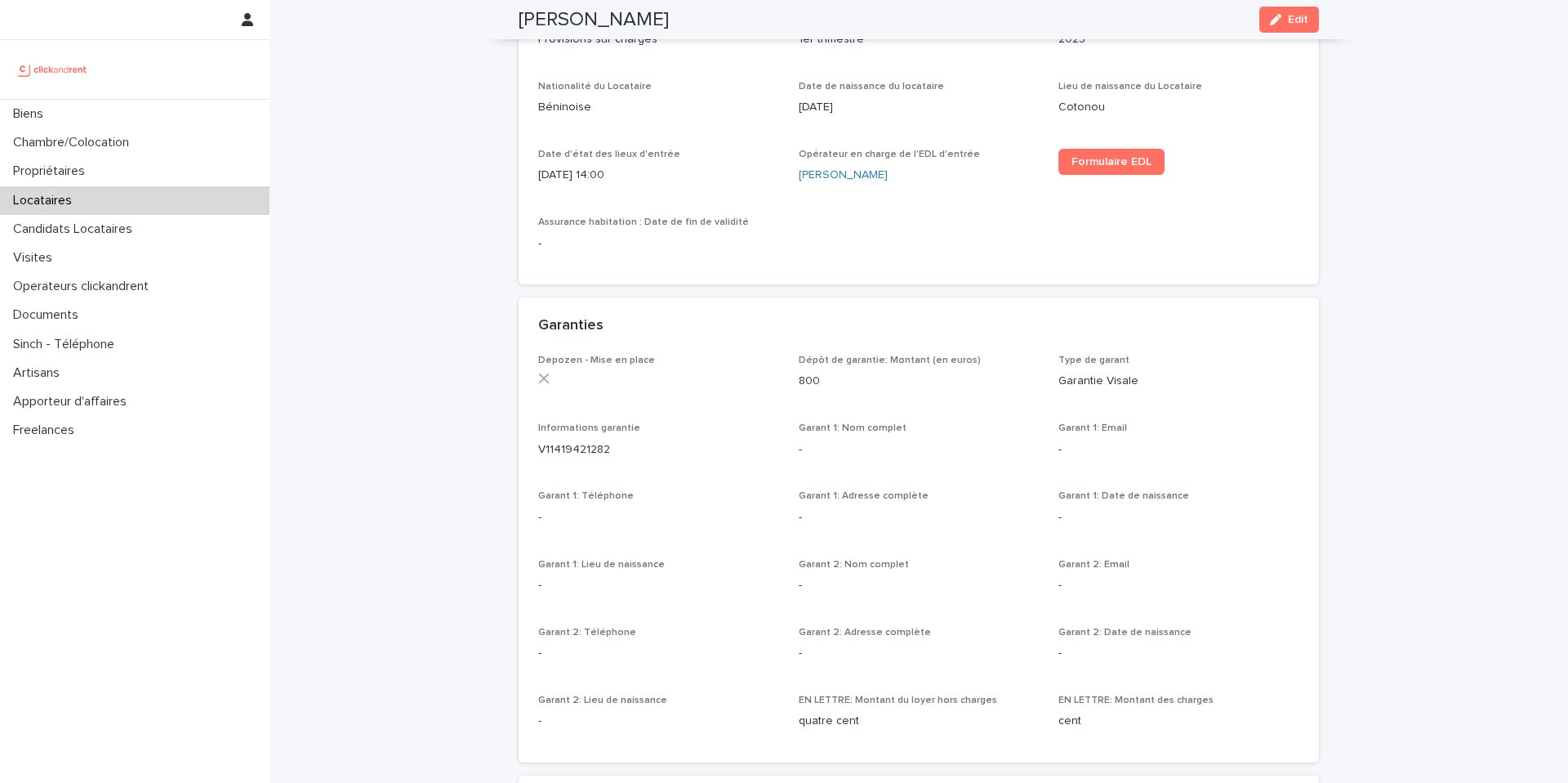
scroll to position [734, 0]
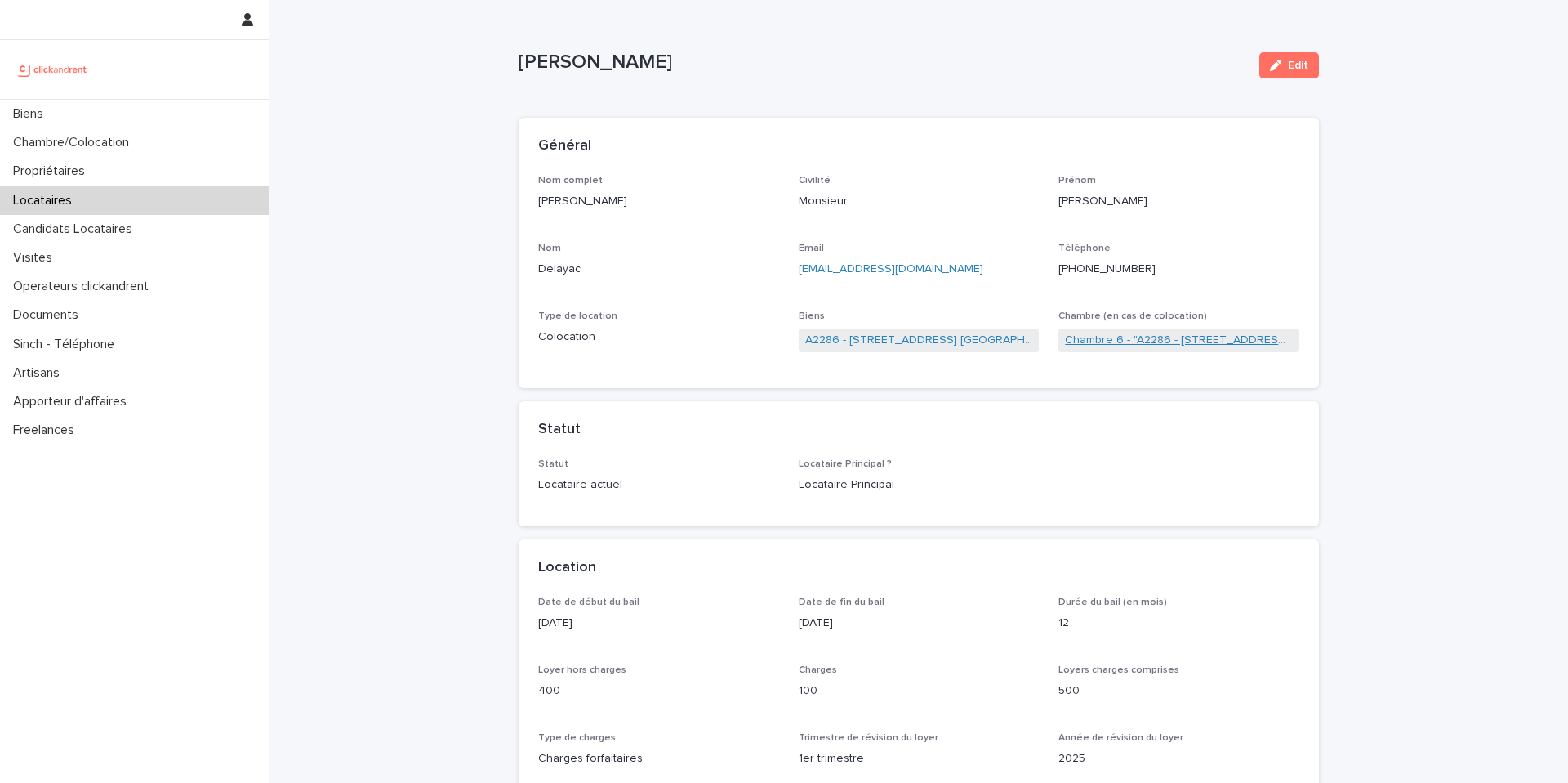
click at [1111, 333] on link "Chambre 6 - "A2286 - [STREET_ADDRESS] [GEOGRAPHIC_DATA], [GEOGRAPHIC_DATA] 9360…" at bounding box center [1179, 341] width 228 height 17
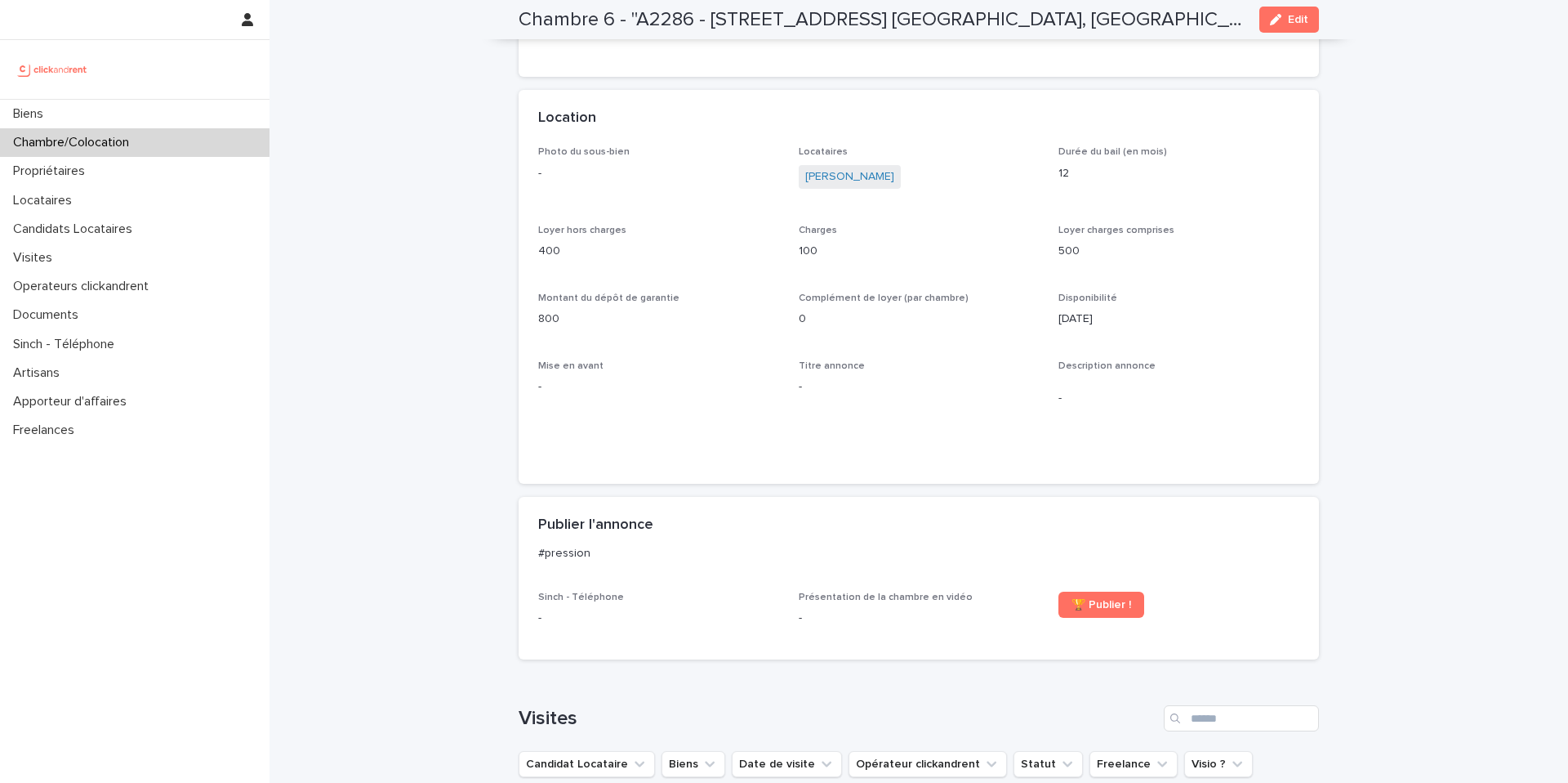
scroll to position [312, 0]
